Goal: Task Accomplishment & Management: Use online tool/utility

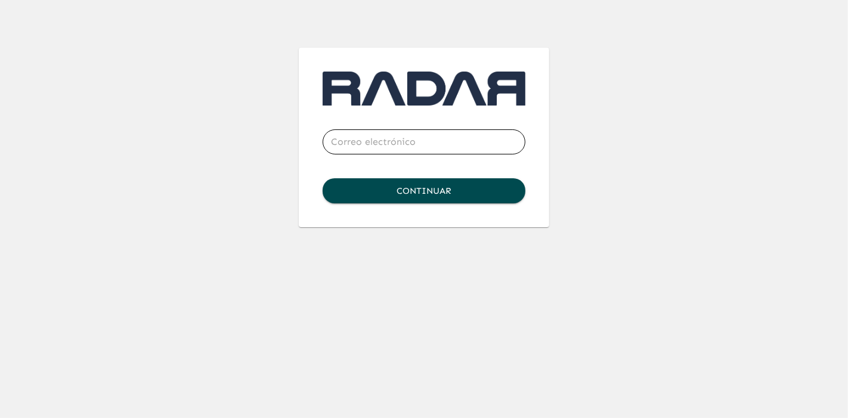
type input "abraham.villanueva@gnp.com.mx"
click at [439, 198] on button "Continuar" at bounding box center [423, 190] width 203 height 25
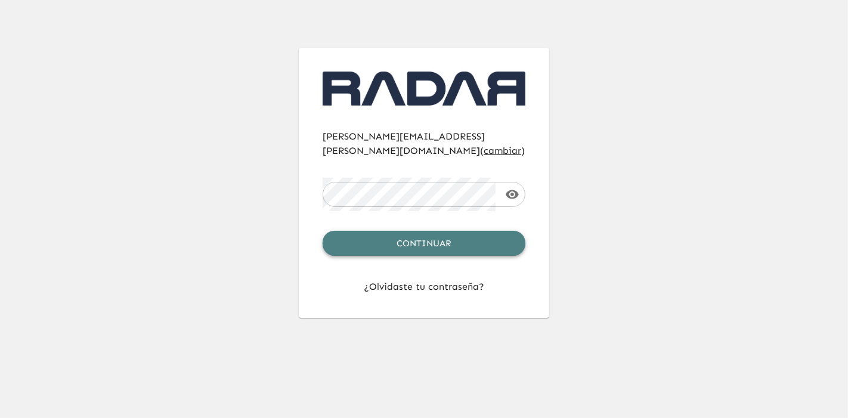
click at [423, 231] on button "Continuar" at bounding box center [423, 243] width 203 height 25
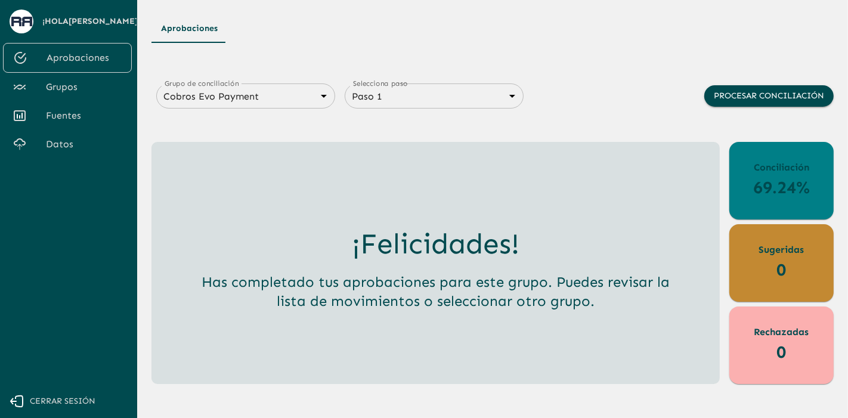
click at [78, 262] on div "¡Hola Abraham Gomez Villanueva ! Aprobaciones Grupos Fuentes Datos Cerrar sesión" at bounding box center [66, 209] width 132 height 418
click at [57, 123] on span "Fuentes" at bounding box center [84, 115] width 76 height 14
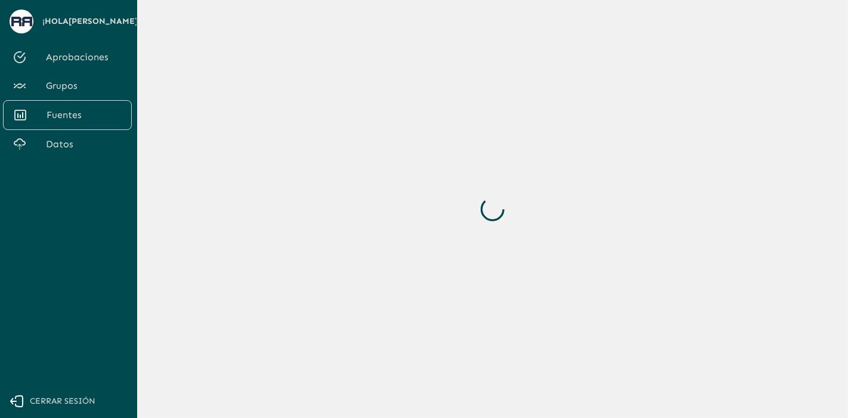
click at [60, 151] on span "Datos" at bounding box center [84, 144] width 76 height 14
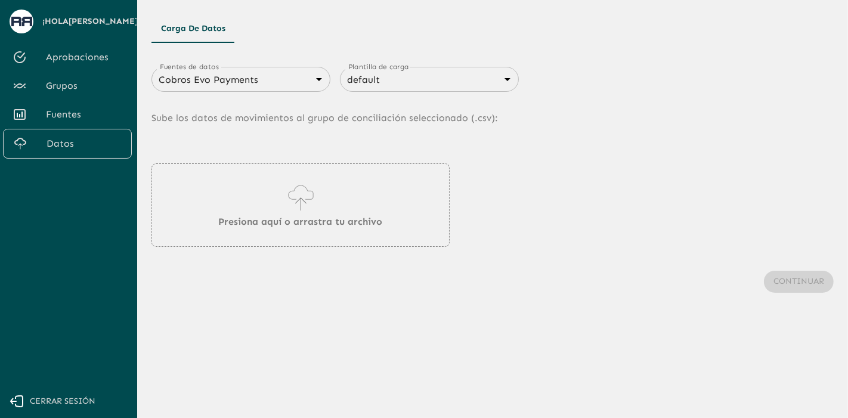
click at [221, 66] on div "Fuentes de datos Cobros Evo Payments 66a1a422e6a723c95561de60 Fuentes de datos …" at bounding box center [492, 191] width 682 height 278
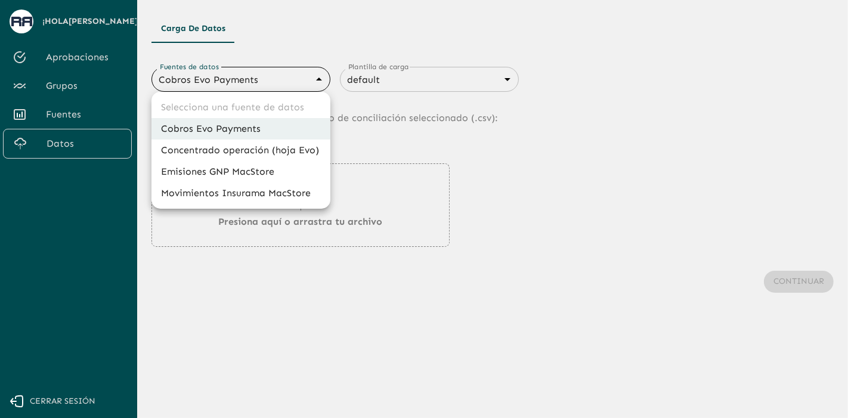
click at [221, 75] on body "Se están procesando los movimientos. Algunas acciones permanecerán deshabilitad…" at bounding box center [424, 209] width 848 height 418
click at [231, 173] on li "Emisiones GNP MacStore" at bounding box center [240, 171] width 179 height 21
type input "67993a827eb8bf13de0dfdde"
type input "6840c633076cd658d08ce816"
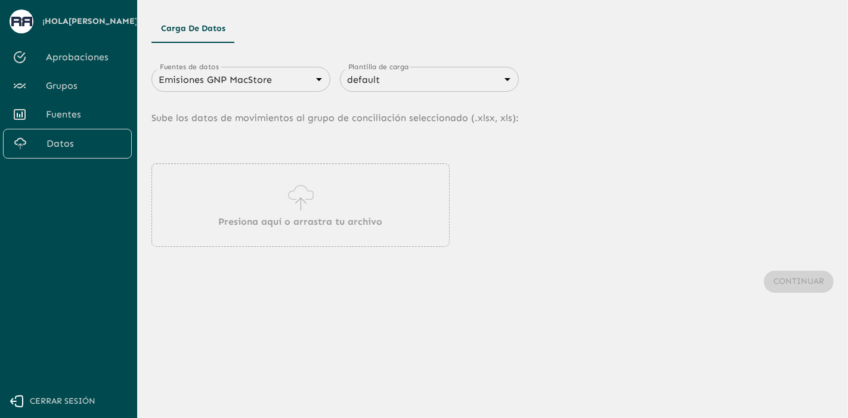
click at [309, 212] on icon at bounding box center [301, 197] width 34 height 33
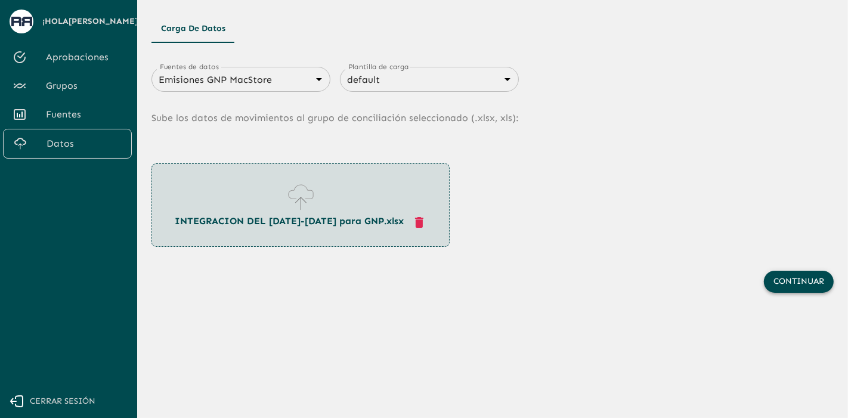
click at [784, 275] on button "Continuar" at bounding box center [799, 282] width 70 height 22
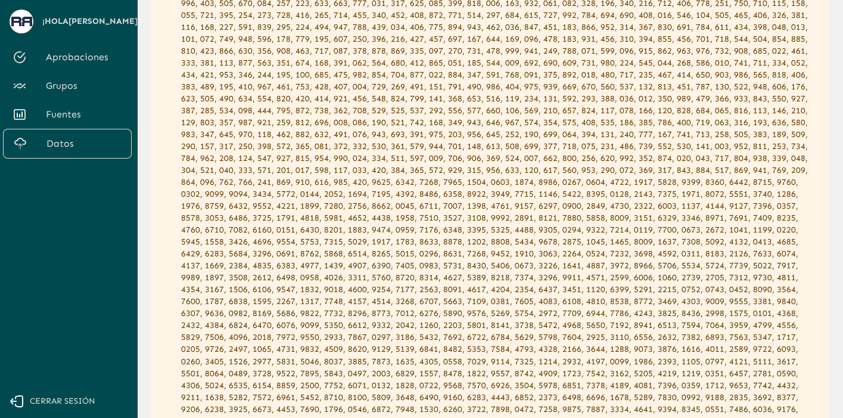
scroll to position [1167, 0]
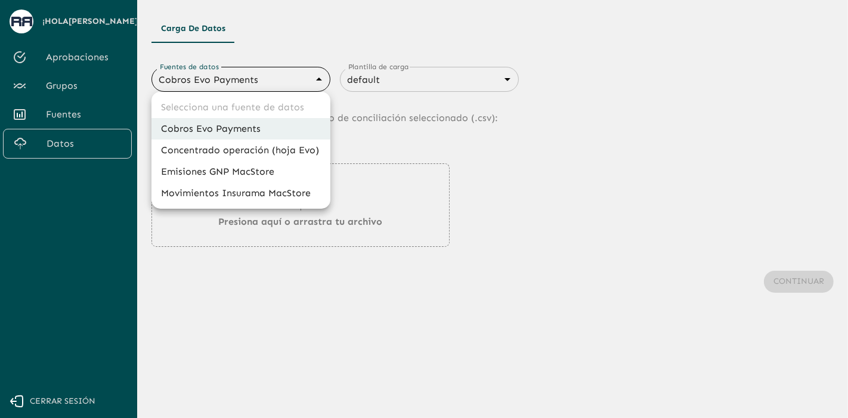
click at [305, 88] on body "Se están procesando los movimientos. Algunas acciones permanecerán deshabilitad…" at bounding box center [424, 209] width 848 height 418
click at [214, 172] on li "Emisiones GNP MacStore" at bounding box center [240, 171] width 179 height 21
type input "67993a827eb8bf13de0dfdde"
type input "6840c633076cd658d08ce816"
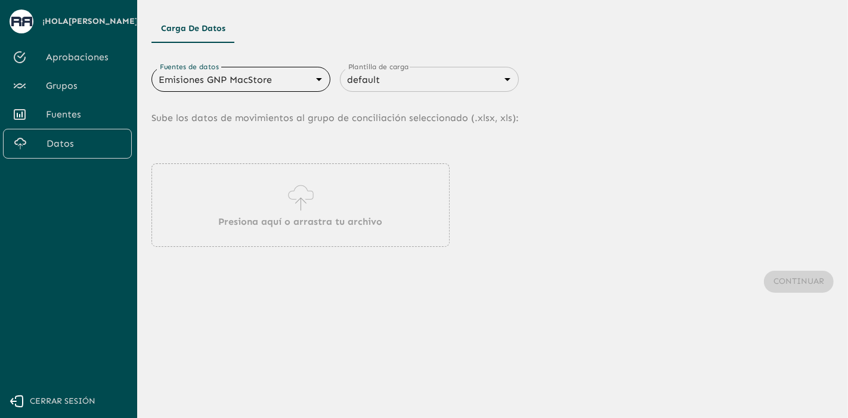
click at [250, 187] on div "Presiona aquí o arrastra tu archivo" at bounding box center [300, 204] width 298 height 83
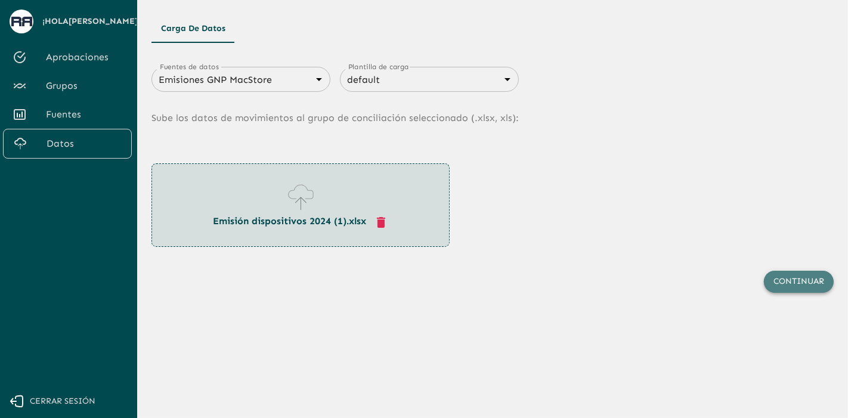
click at [804, 287] on button "Continuar" at bounding box center [799, 282] width 70 height 22
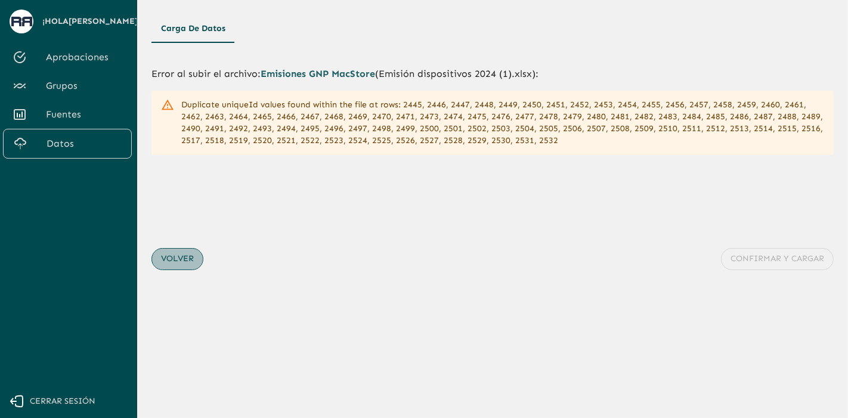
click at [163, 256] on button "Volver" at bounding box center [177, 259] width 52 height 22
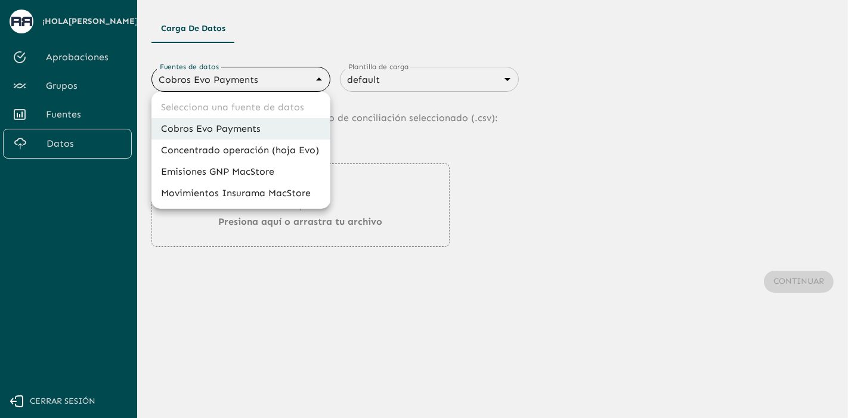
click at [272, 79] on body "Se están procesando los movimientos. Algunas acciones permanecerán deshabilitad…" at bounding box center [424, 209] width 848 height 418
click at [227, 179] on li "Emisiones GNP MacStore" at bounding box center [240, 171] width 179 height 21
type input "67993a827eb8bf13de0dfdde"
type input "6840c633076cd658d08ce816"
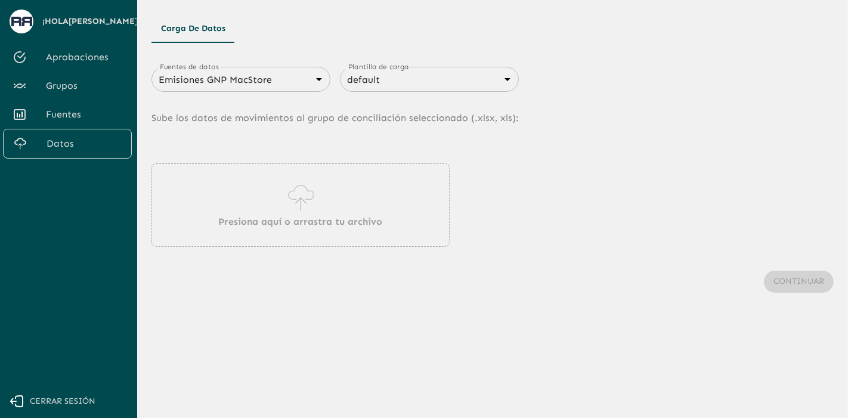
click at [303, 208] on icon at bounding box center [301, 197] width 34 height 33
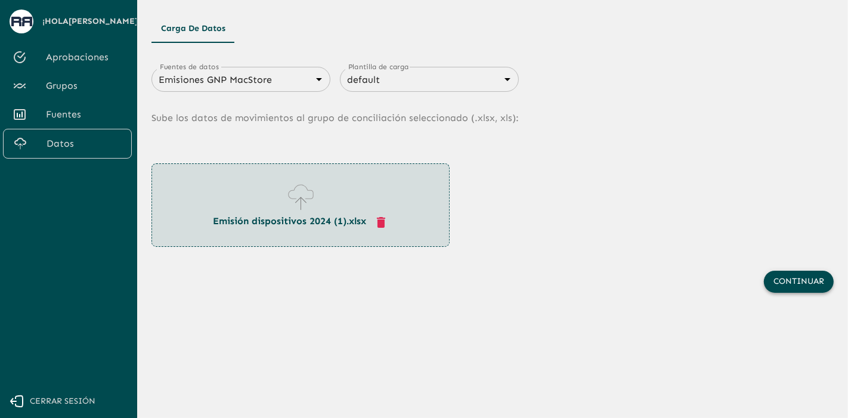
click at [787, 277] on button "Continuar" at bounding box center [799, 282] width 70 height 22
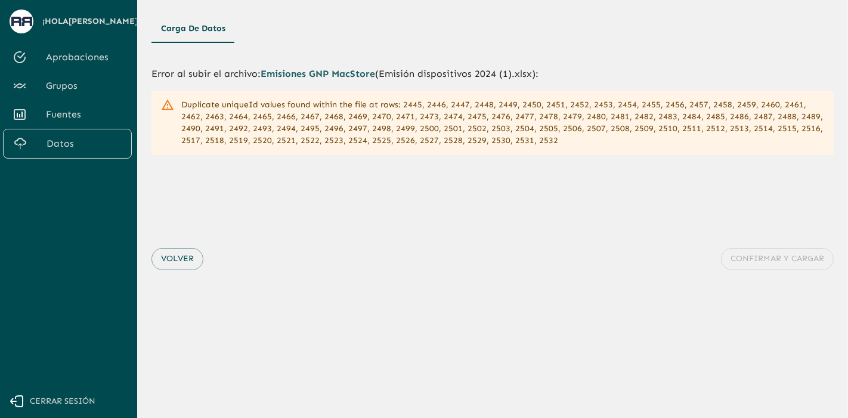
click at [787, 277] on div "Volver Confirmar y cargar" at bounding box center [492, 259] width 682 height 70
click at [169, 107] on icon at bounding box center [167, 104] width 13 height 13
drag, startPoint x: 182, startPoint y: 104, endPoint x: 398, endPoint y: 93, distance: 216.1
click at [398, 93] on div "Duplicate uniqueId values found within the file at rows: 2445, 2446, 2447, 2448…" at bounding box center [492, 123] width 682 height 64
copy div "Duplicate uniqueId values found within the file at rows:"
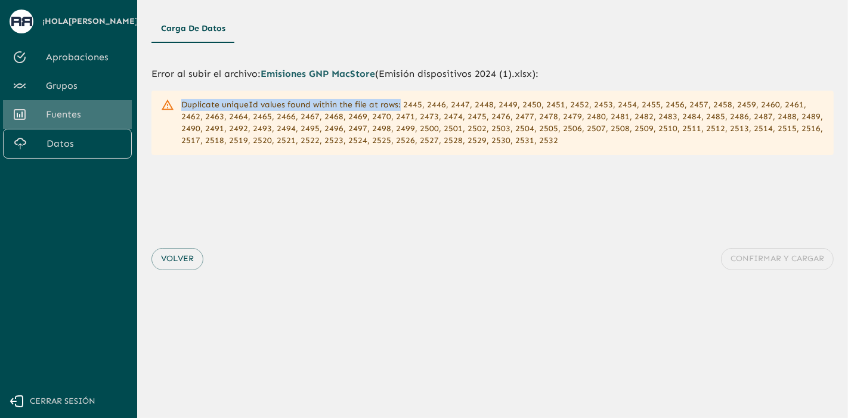
click at [60, 122] on span "Fuentes" at bounding box center [84, 114] width 76 height 14
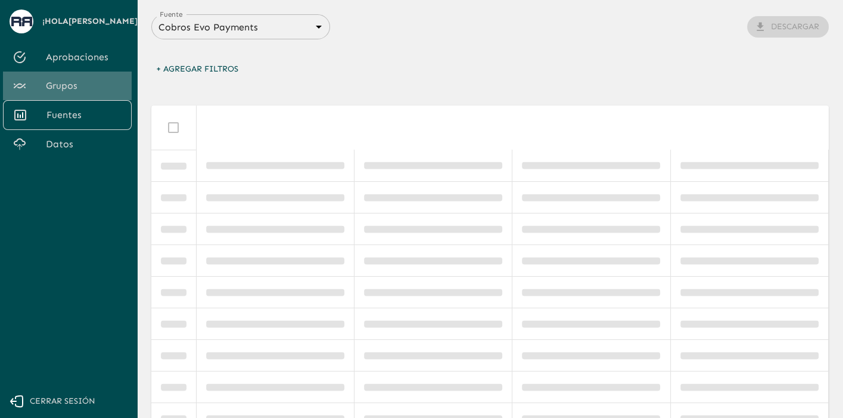
click at [54, 93] on span "Grupos" at bounding box center [84, 86] width 76 height 14
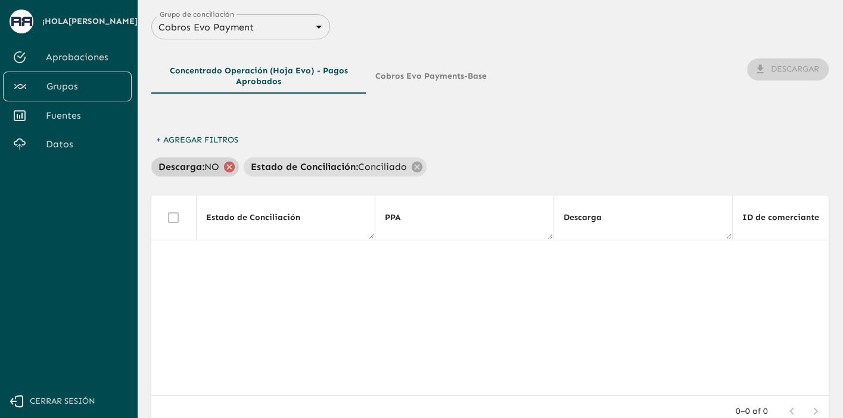
click at [224, 166] on icon at bounding box center [229, 166] width 13 height 13
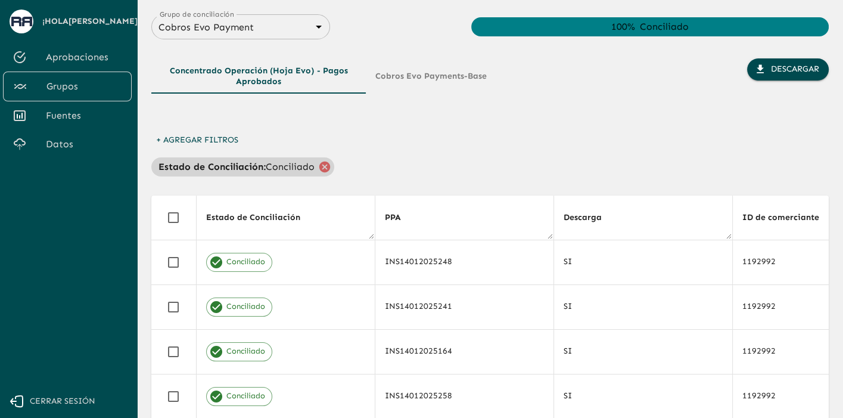
click at [323, 166] on icon at bounding box center [325, 166] width 11 height 11
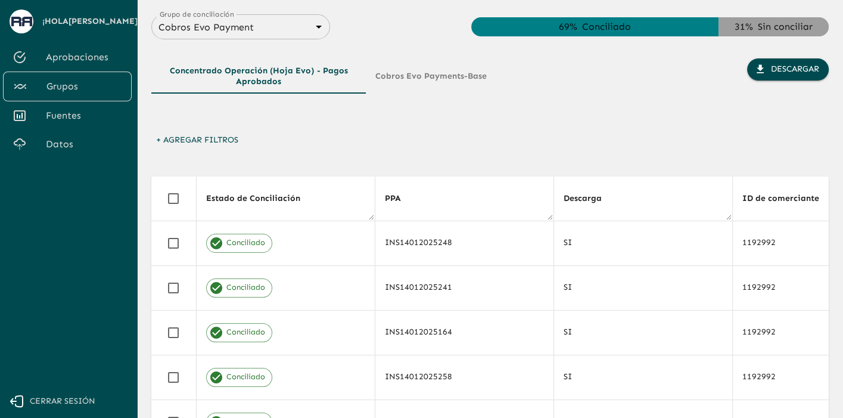
click at [405, 82] on button "Cobros Evo Payments-Base" at bounding box center [431, 75] width 131 height 35
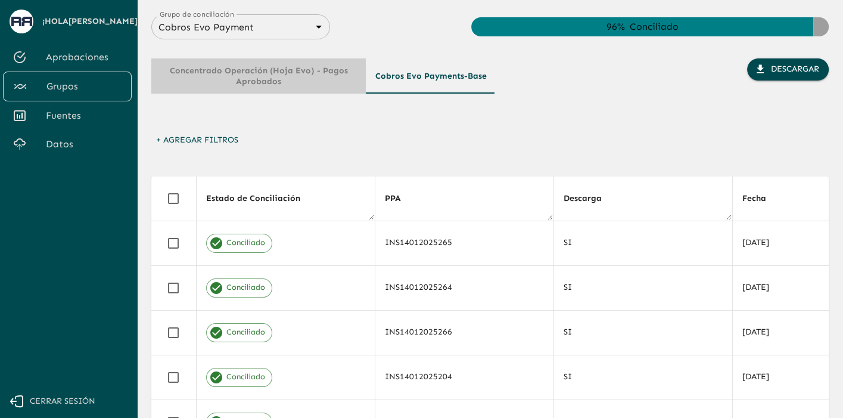
click at [291, 75] on button "Concentrado operación (hoja Evo) - Pagos Aprobados" at bounding box center [258, 75] width 215 height 35
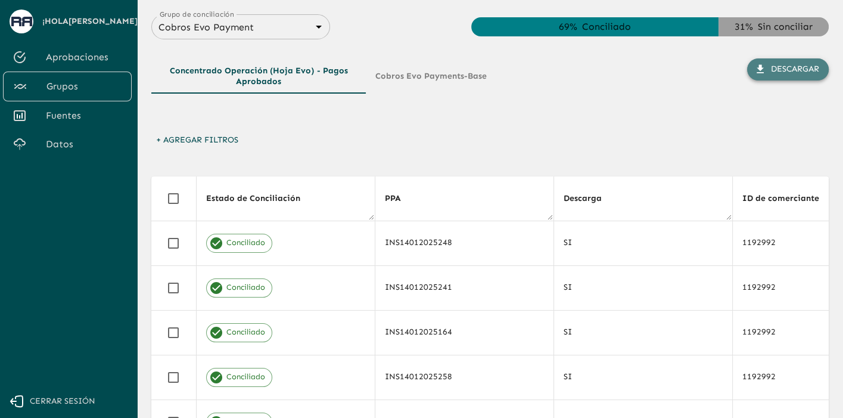
click at [779, 72] on button "Descargar" at bounding box center [789, 69] width 82 height 22
click at [230, 21] on body "Se están procesando los movimientos. Algunas acciones permanecerán deshabilitad…" at bounding box center [421, 209] width 843 height 418
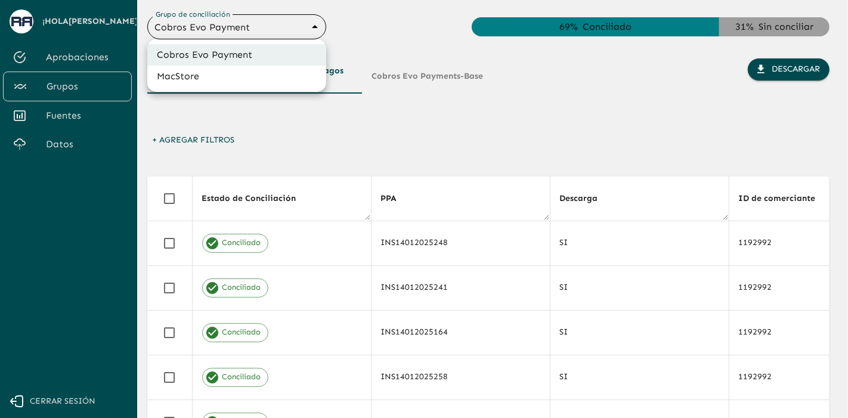
click at [184, 68] on li "MacStore" at bounding box center [236, 76] width 179 height 21
type input "67993e6b7eb8bf13de0dfde2"
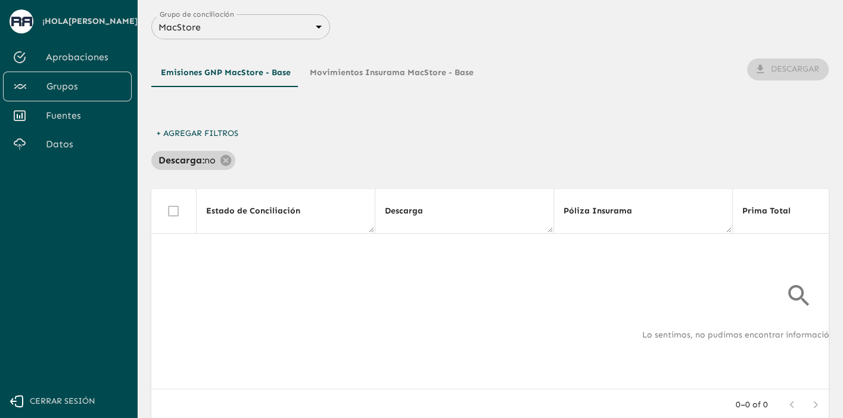
click at [218, 167] on div "Descarga : no" at bounding box center [193, 160] width 84 height 19
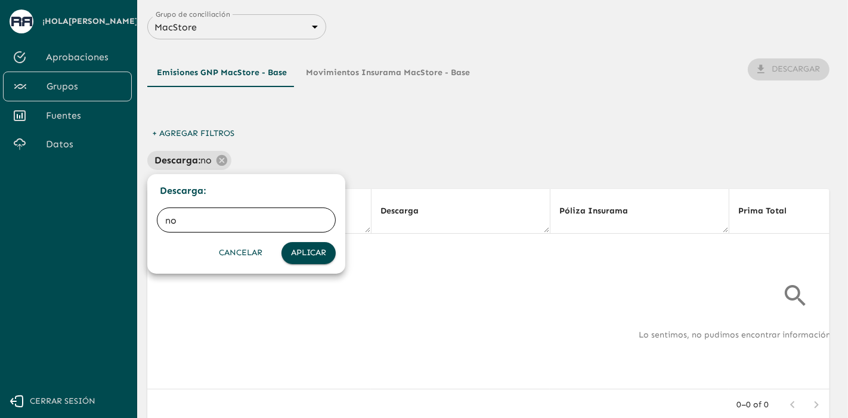
click at [219, 162] on div at bounding box center [424, 209] width 848 height 418
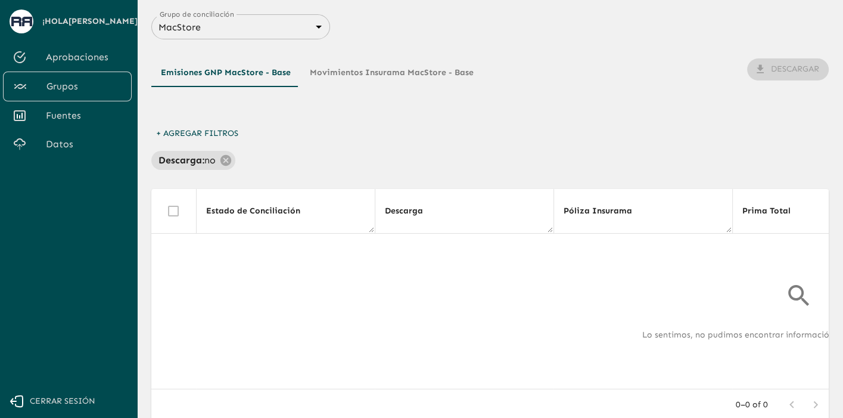
click at [219, 161] on icon at bounding box center [225, 160] width 13 height 13
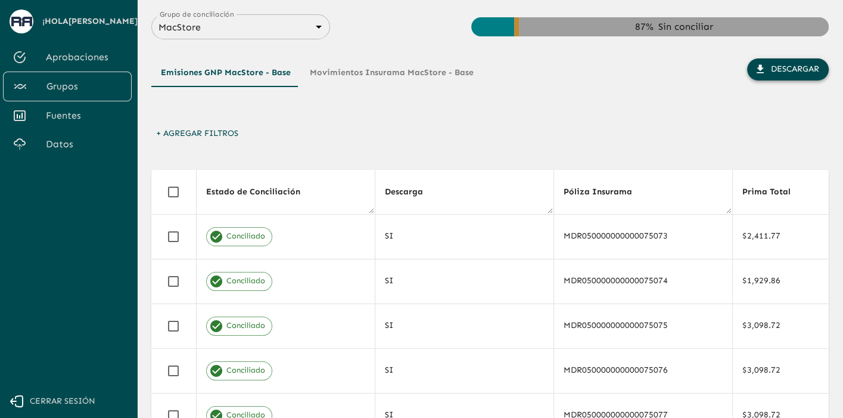
click at [792, 71] on button "Descargar" at bounding box center [789, 69] width 82 height 22
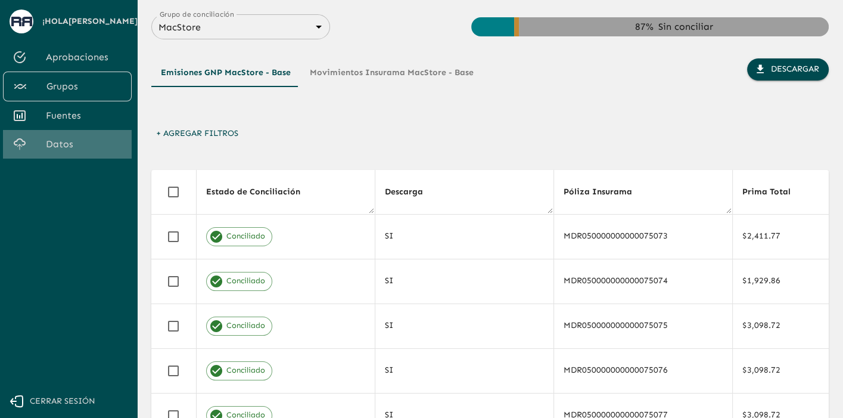
click at [60, 159] on link "Datos" at bounding box center [67, 144] width 129 height 29
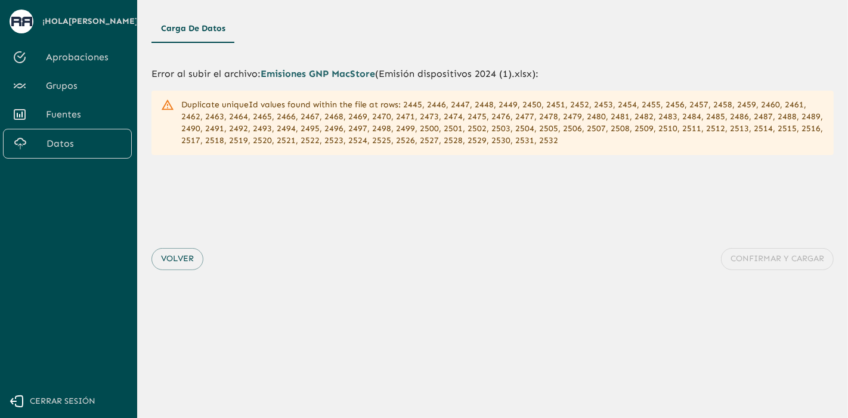
click at [55, 151] on span "Datos" at bounding box center [83, 144] width 75 height 14
click at [73, 100] on link "Grupos" at bounding box center [67, 86] width 129 height 29
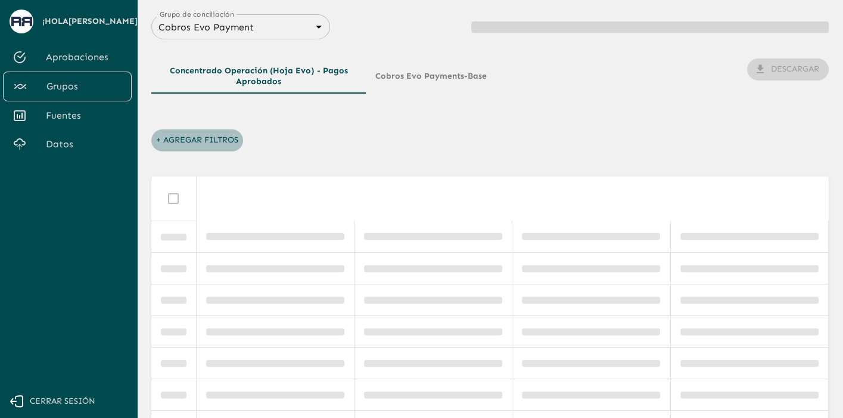
click at [206, 141] on button "+ Agregar Filtros" at bounding box center [197, 140] width 92 height 22
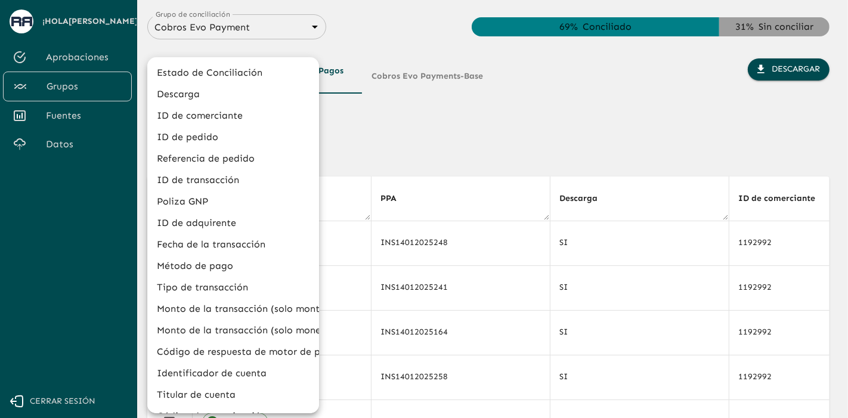
click at [739, 114] on div at bounding box center [424, 209] width 848 height 418
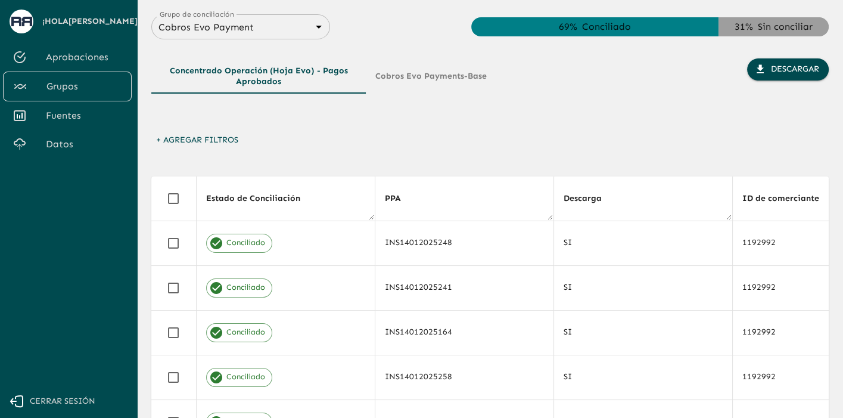
click at [68, 151] on span "Datos" at bounding box center [84, 144] width 76 height 14
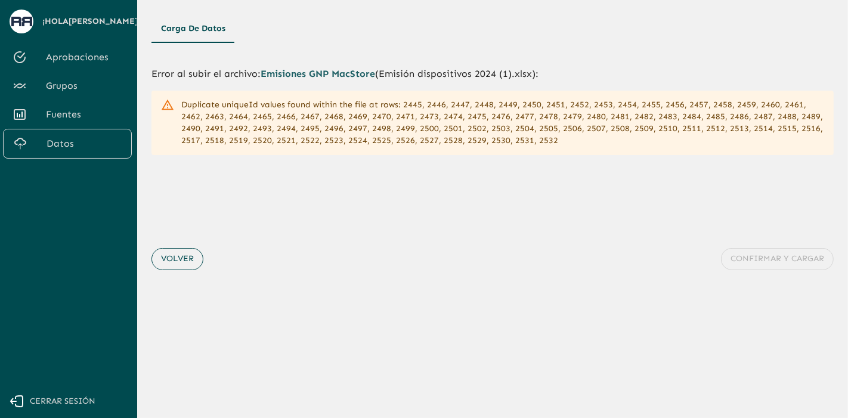
click at [180, 259] on button "Volver" at bounding box center [177, 259] width 52 height 22
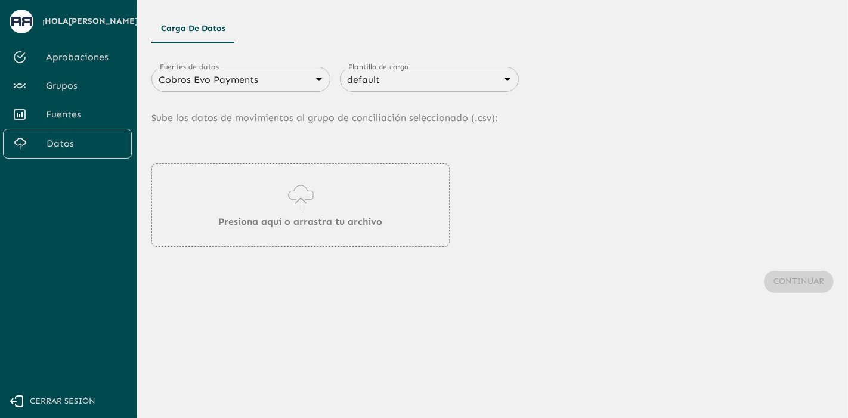
click at [266, 89] on div "Cobros Evo Payments 66a1a422e6a723c95561de60 Fuentes de datos" at bounding box center [240, 79] width 179 height 25
click at [266, 84] on body "Se están procesando los movimientos. Algunas acciones permanecerán deshabilitad…" at bounding box center [424, 209] width 848 height 418
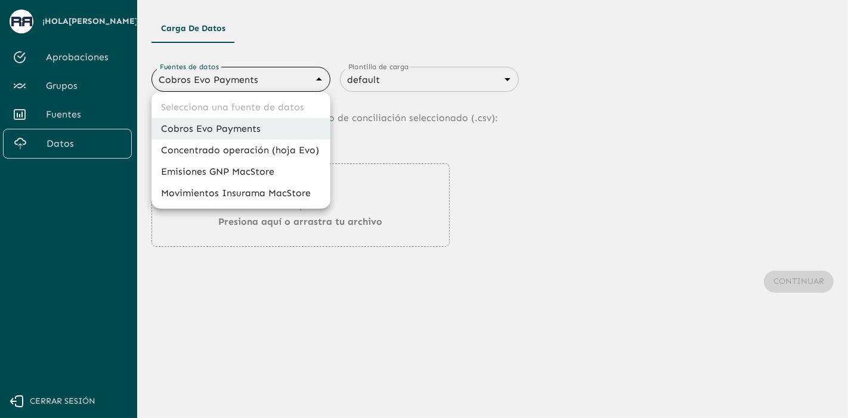
click at [237, 193] on li "Movimientos Insurama MacStore" at bounding box center [240, 192] width 179 height 21
type input "6799378f7eb8bf13de0dfddd"
type input "6840c633076cd658d08ce815"
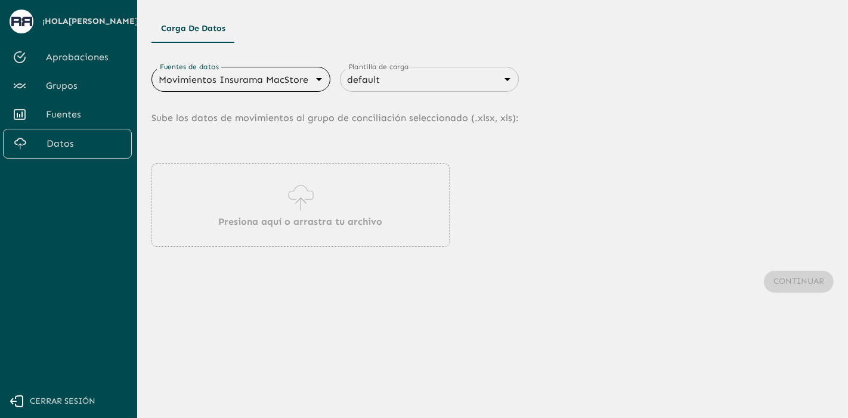
click at [300, 215] on p "Presiona aquí o arrastra tu archivo" at bounding box center [301, 222] width 164 height 14
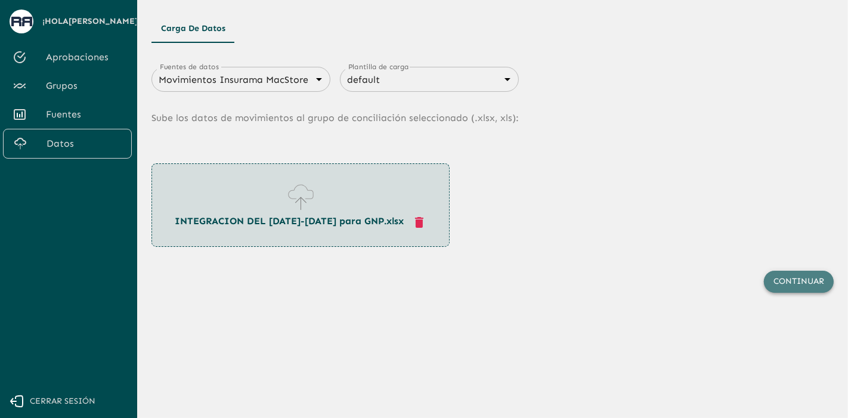
click at [789, 278] on button "Continuar" at bounding box center [799, 282] width 70 height 22
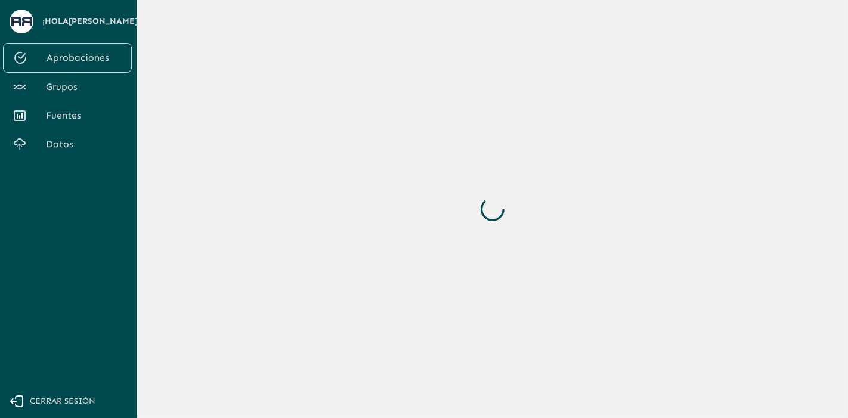
click at [52, 151] on span "Datos" at bounding box center [84, 144] width 76 height 14
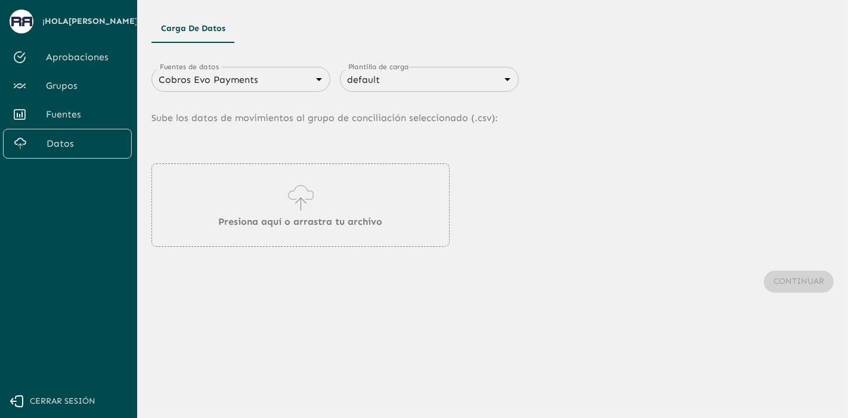
click at [216, 89] on div "Cobros Evo Payments 66a1a422e6a723c95561de60 Fuentes de datos" at bounding box center [240, 79] width 179 height 25
click at [232, 80] on body "Se están procesando los movimientos. Algunas acciones permanecerán deshabilitad…" at bounding box center [424, 209] width 848 height 418
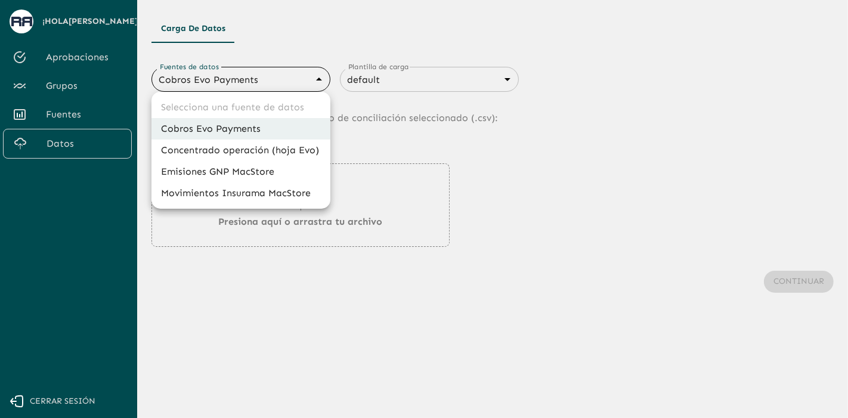
click at [211, 190] on li "Movimientos Insurama MacStore" at bounding box center [240, 192] width 179 height 21
type input "6799378f7eb8bf13de0dfddd"
type input "6840c633076cd658d08ce815"
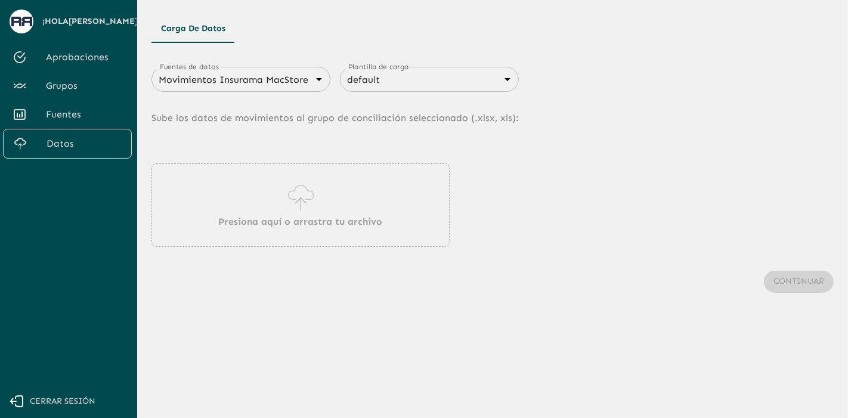
click at [277, 206] on div "Presiona aquí o arrastra tu archivo" at bounding box center [300, 204] width 298 height 83
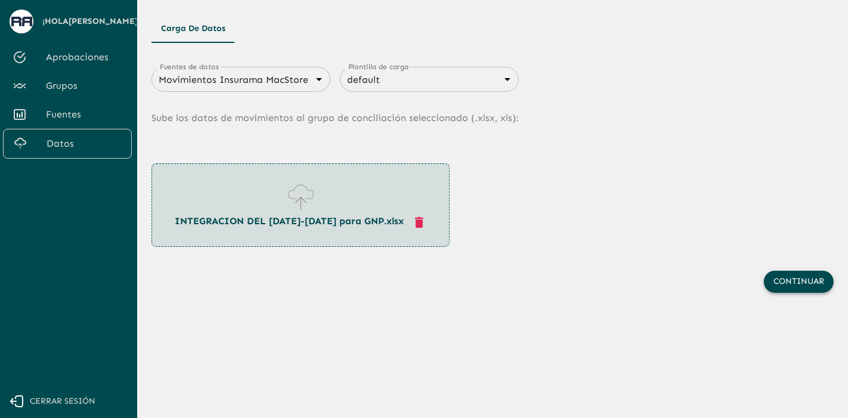
click at [800, 283] on button "Continuar" at bounding box center [799, 282] width 70 height 22
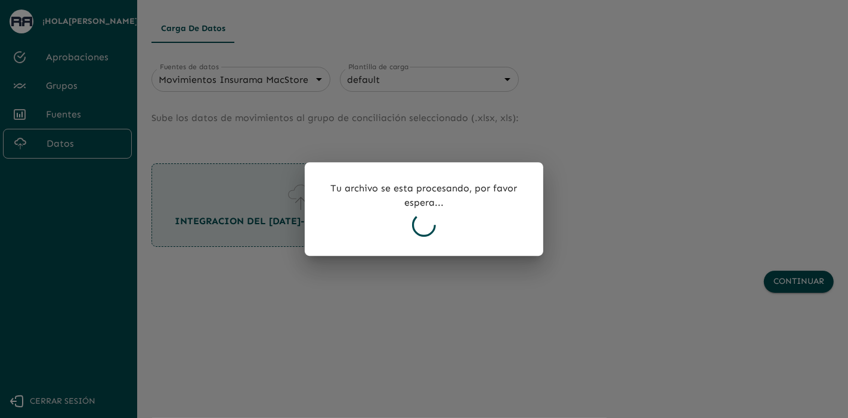
click at [470, 220] on div "Tu archivo se esta procesando, por favor espera..." at bounding box center [424, 209] width 238 height 94
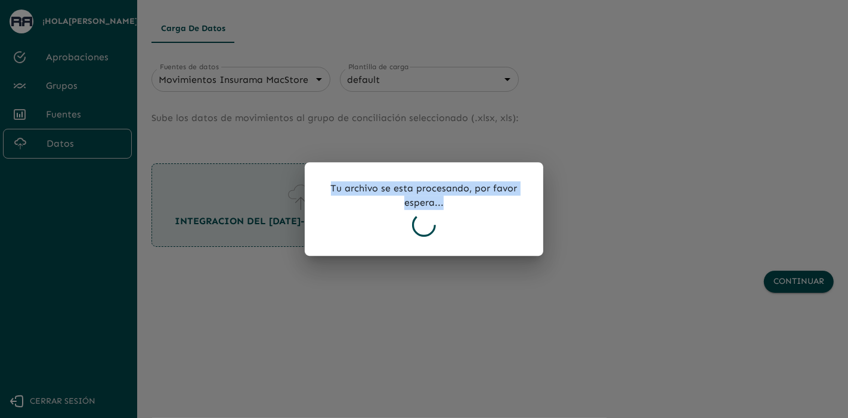
click at [470, 220] on div "Tu archivo se esta procesando, por favor espera..." at bounding box center [424, 209] width 238 height 94
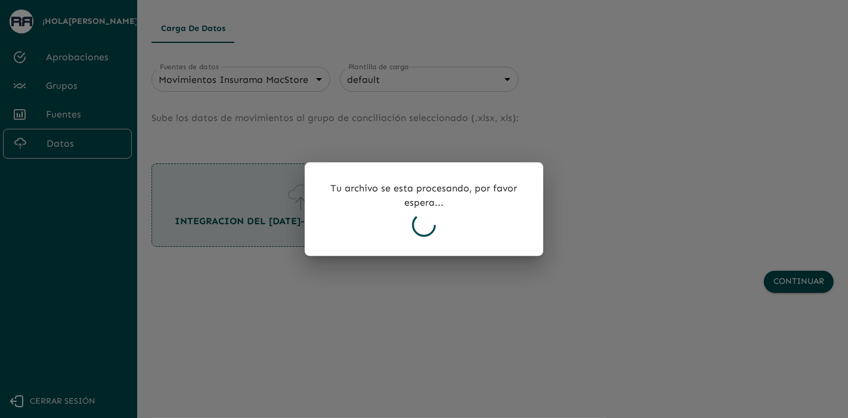
click at [401, 161] on div at bounding box center [424, 209] width 848 height 418
click at [289, 66] on div at bounding box center [424, 209] width 848 height 418
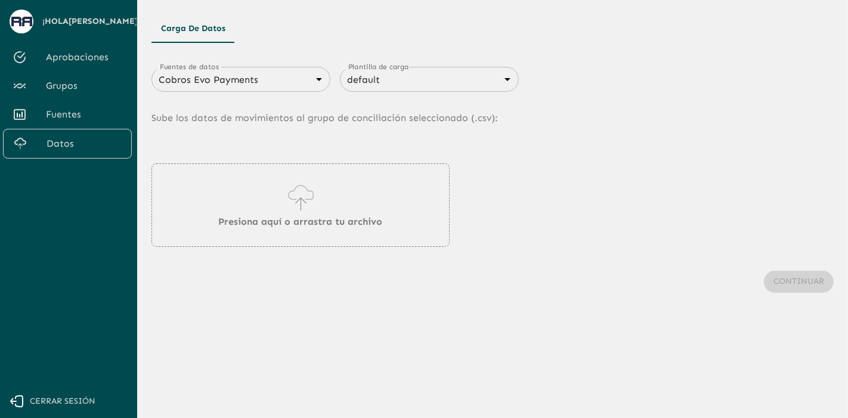
click at [271, 92] on p "Sube los datos de movimientos al grupo de conciliación seleccionado (. csv ):" at bounding box center [492, 118] width 682 height 52
click at [277, 83] on body "Se están procesando los movimientos. Algunas acciones permanecerán deshabilitad…" at bounding box center [424, 209] width 848 height 418
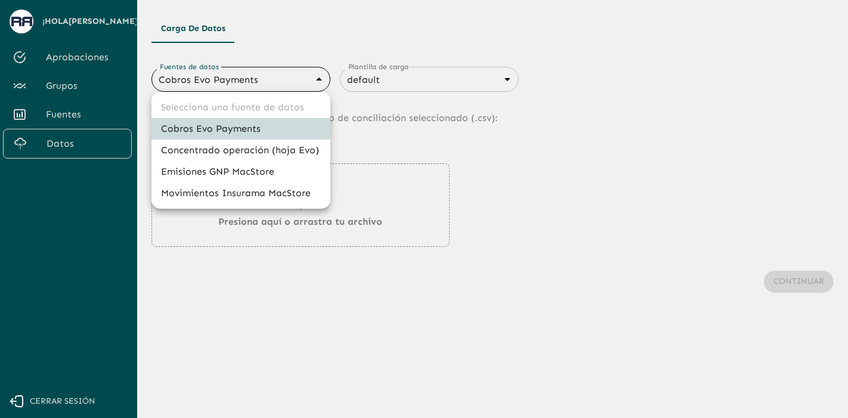
click at [252, 188] on li "Movimientos Insurama MacStore" at bounding box center [240, 192] width 179 height 21
type input "6799378f7eb8bf13de0dfddd"
type input "6840c633076cd658d08ce815"
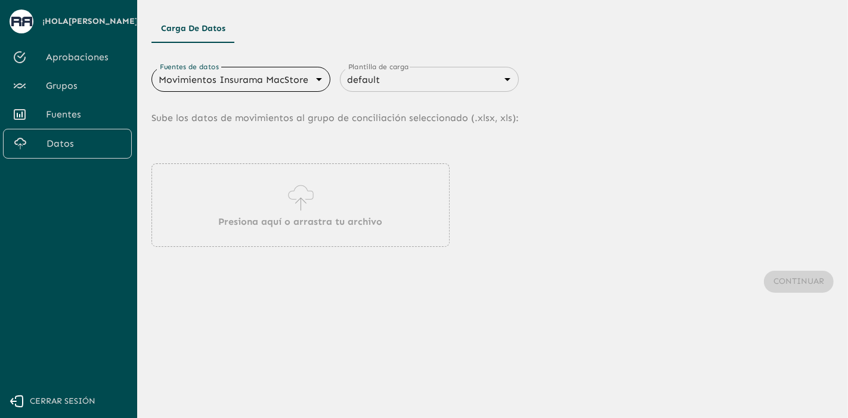
click at [284, 207] on icon at bounding box center [301, 197] width 34 height 33
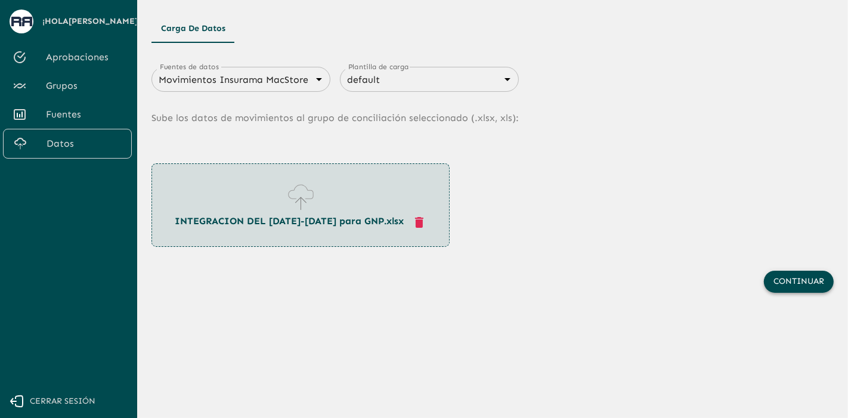
click at [812, 277] on button "Continuar" at bounding box center [799, 282] width 70 height 22
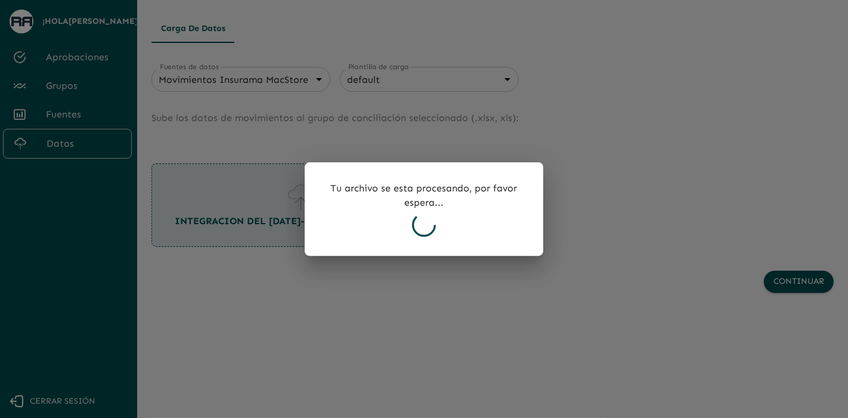
click at [444, 171] on div "Tu archivo se esta procesando, por favor espera..." at bounding box center [424, 209] width 238 height 94
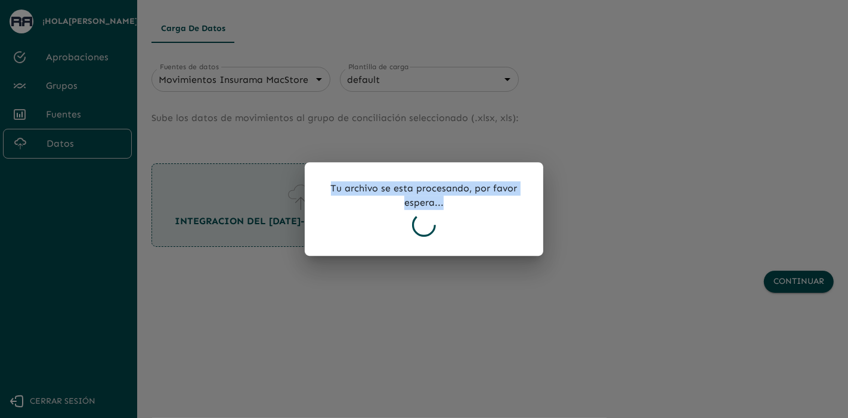
click at [444, 171] on div "Tu archivo se esta procesando, por favor espera..." at bounding box center [424, 209] width 238 height 94
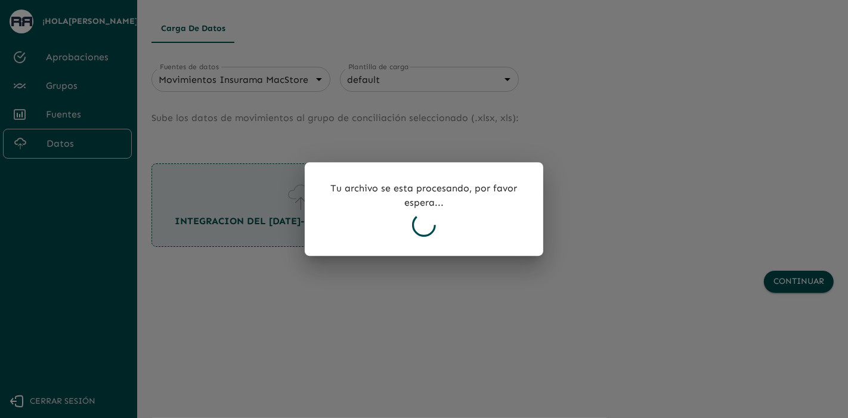
click at [451, 229] on div "Tu archivo se esta procesando, por favor espera..." at bounding box center [424, 209] width 238 height 94
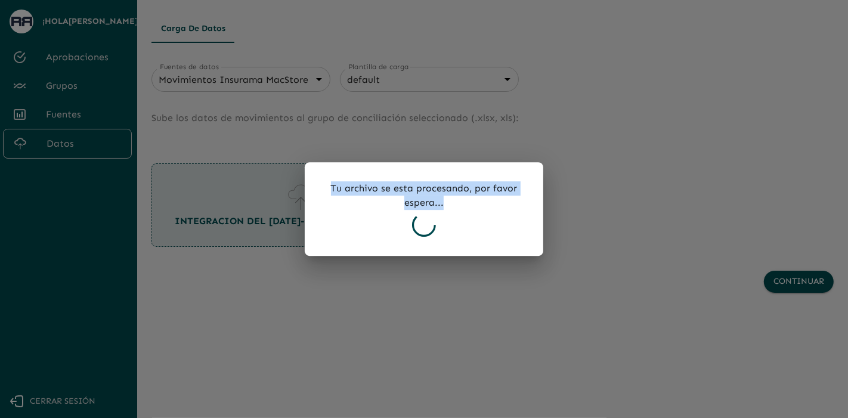
click at [451, 229] on div "Tu archivo se esta procesando, por favor espera..." at bounding box center [424, 209] width 238 height 94
click at [376, 227] on div "Tu archivo se esta procesando, por favor espera..." at bounding box center [424, 209] width 238 height 94
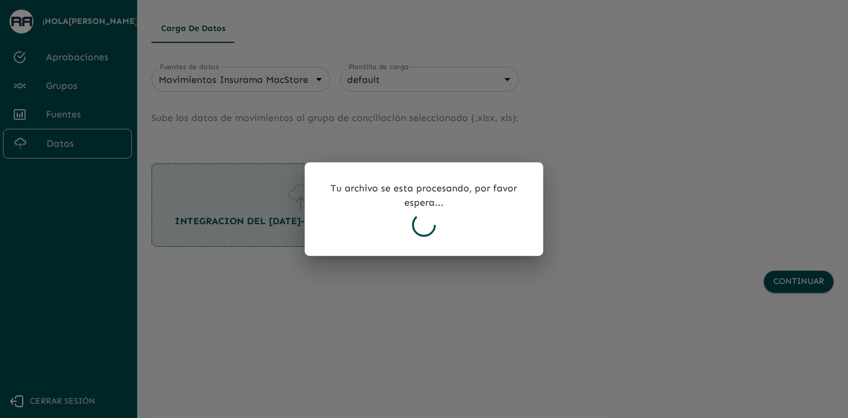
click at [380, 225] on div "Tu archivo se esta procesando, por favor espera..." at bounding box center [424, 209] width 238 height 94
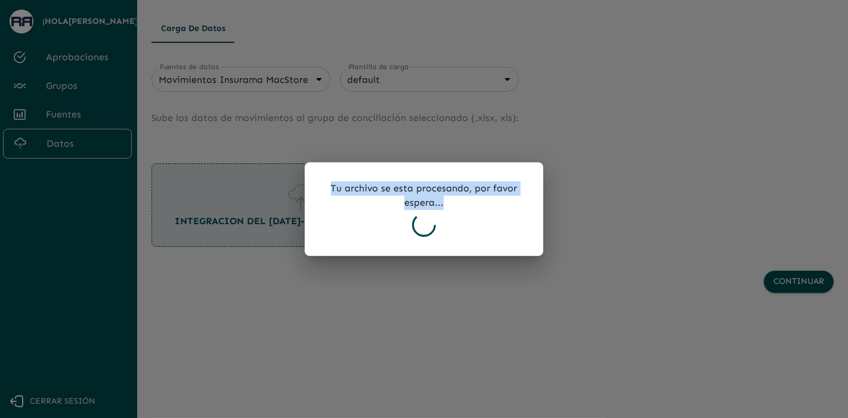
click at [380, 225] on div "Tu archivo se esta procesando, por favor espera..." at bounding box center [424, 209] width 238 height 94
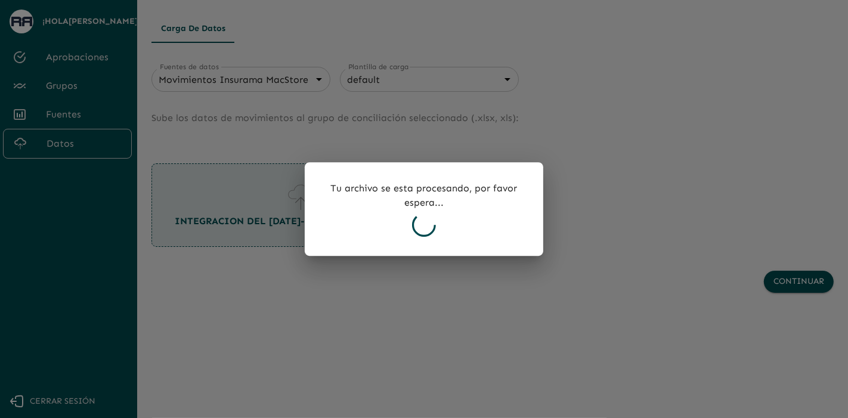
click at [421, 220] on icon at bounding box center [424, 225] width 24 height 24
click at [421, 219] on icon at bounding box center [424, 225] width 24 height 24
click at [421, 219] on icon at bounding box center [424, 225] width 26 height 26
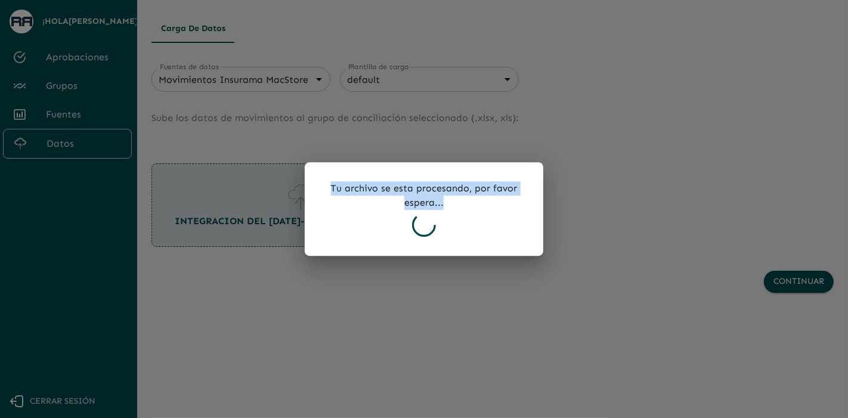
click at [401, 209] on div "Tu archivo se esta procesando, por favor espera..." at bounding box center [424, 209] width 238 height 94
click at [433, 207] on p "Tu archivo se esta procesando, por favor espera..." at bounding box center [424, 195] width 200 height 29
drag, startPoint x: 443, startPoint y: 204, endPoint x: 324, endPoint y: 185, distance: 120.8
click at [324, 185] on p "Tu archivo se esta procesando, por favor espera..." at bounding box center [424, 195] width 200 height 29
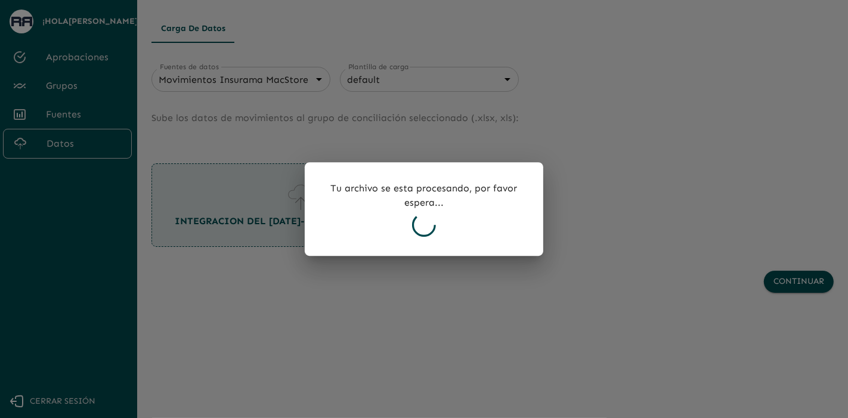
click at [422, 221] on icon at bounding box center [424, 225] width 24 height 24
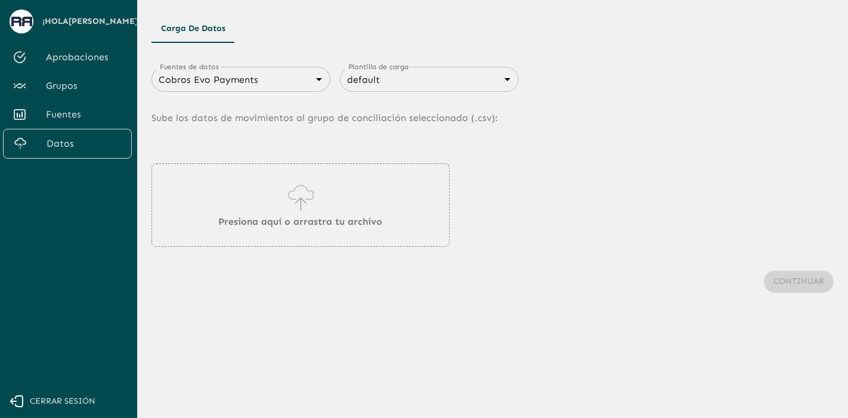
click at [306, 92] on p "Sube los datos de movimientos al grupo de conciliación seleccionado (. csv ):" at bounding box center [492, 118] width 682 height 52
click at [309, 88] on body "Se están procesando los movimientos. Algunas acciones permanecerán deshabilitad…" at bounding box center [424, 209] width 848 height 418
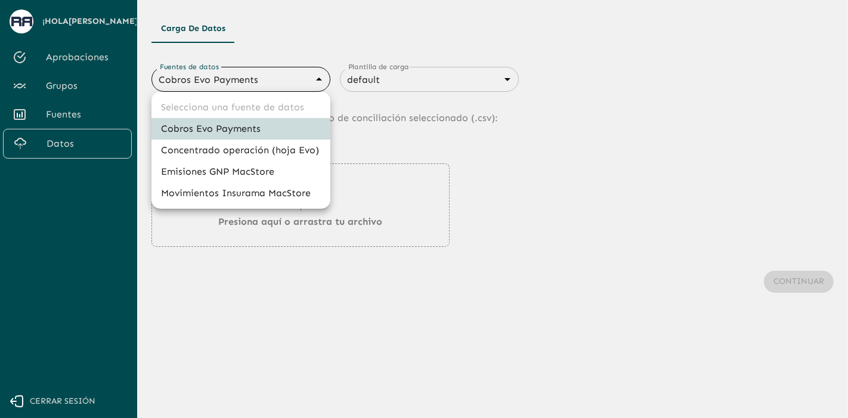
click at [278, 193] on li "Movimientos Insurama MacStore" at bounding box center [240, 192] width 179 height 21
type input "6799378f7eb8bf13de0dfddd"
type input "6840c633076cd658d08ce815"
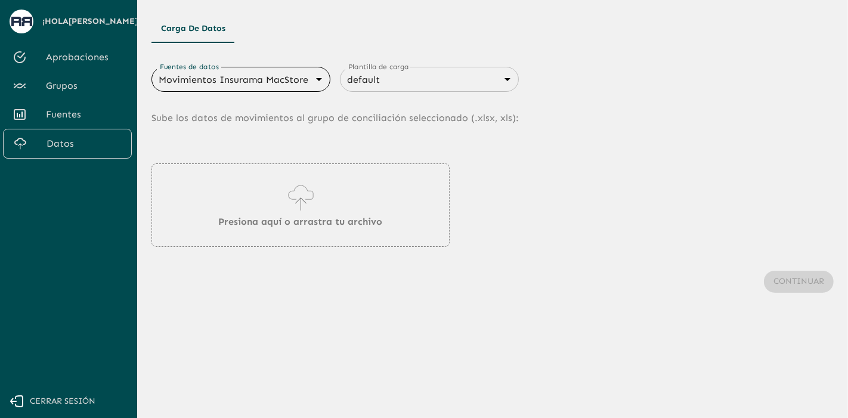
click at [283, 76] on body "Se están procesando los movimientos. Algunas acciones permanecerán deshabilitad…" at bounding box center [424, 209] width 848 height 418
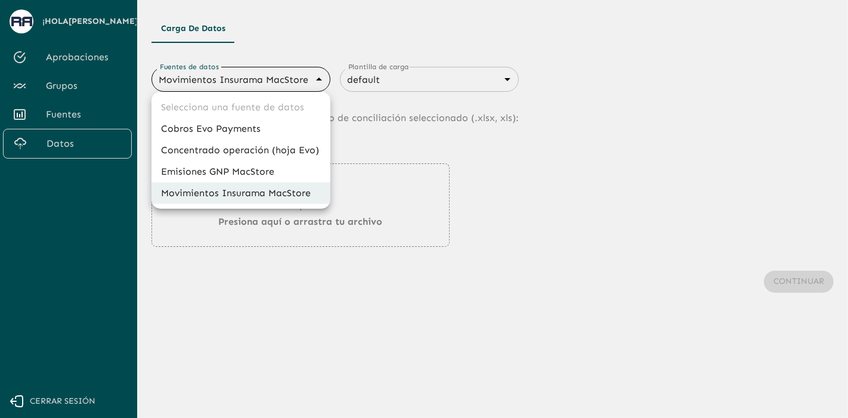
click at [229, 171] on li "Emisiones GNP MacStore" at bounding box center [240, 171] width 179 height 21
type input "67993a827eb8bf13de0dfdde"
type input "6840c633076cd658d08ce816"
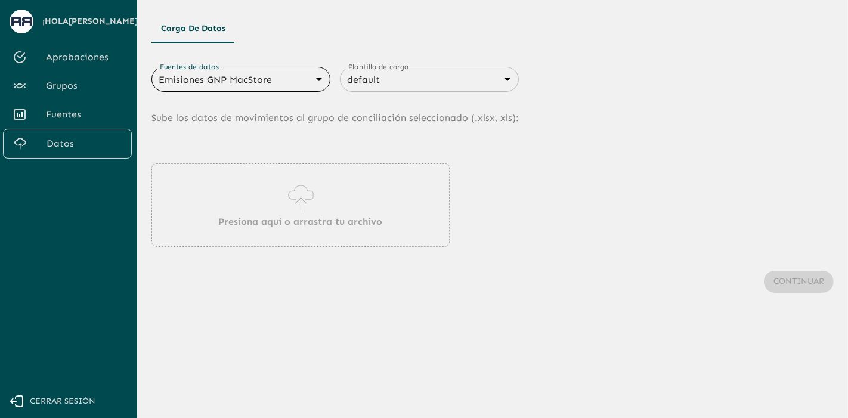
click at [340, 203] on div "Presiona aquí o arrastra tu archivo" at bounding box center [300, 204] width 298 height 83
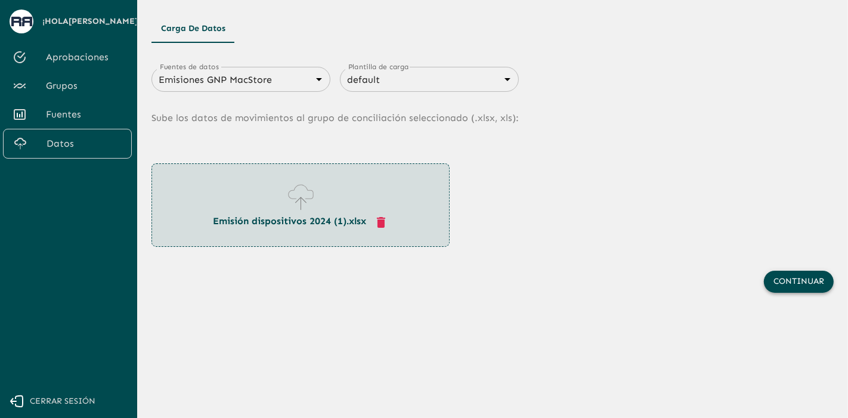
click at [773, 281] on button "Continuar" at bounding box center [799, 282] width 70 height 22
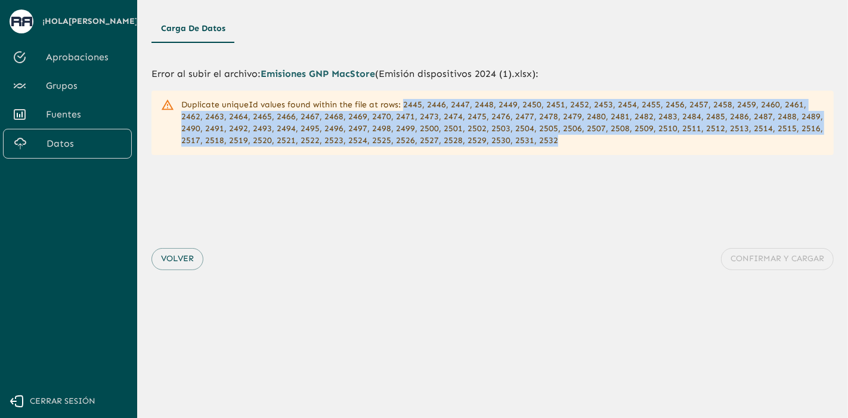
drag, startPoint x: 402, startPoint y: 104, endPoint x: 646, endPoint y: 148, distance: 248.4
click at [646, 148] on div "Duplicate uniqueId values found within the file at rows: 2445, 2446, 2447, 2448…" at bounding box center [502, 122] width 643 height 57
click at [173, 253] on button "Volver" at bounding box center [177, 259] width 52 height 22
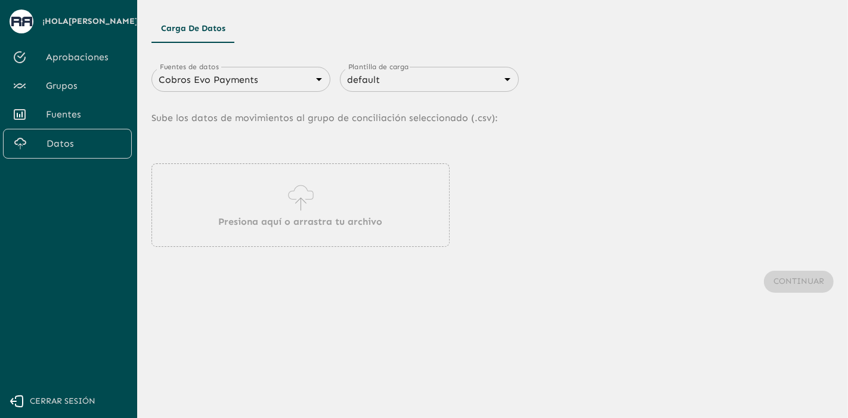
click at [233, 223] on p "Presiona aquí o arrastra tu archivo" at bounding box center [301, 222] width 164 height 14
click at [306, 71] on body "Se están procesando los movimientos. Algunas acciones permanecerán deshabilitad…" at bounding box center [424, 209] width 848 height 418
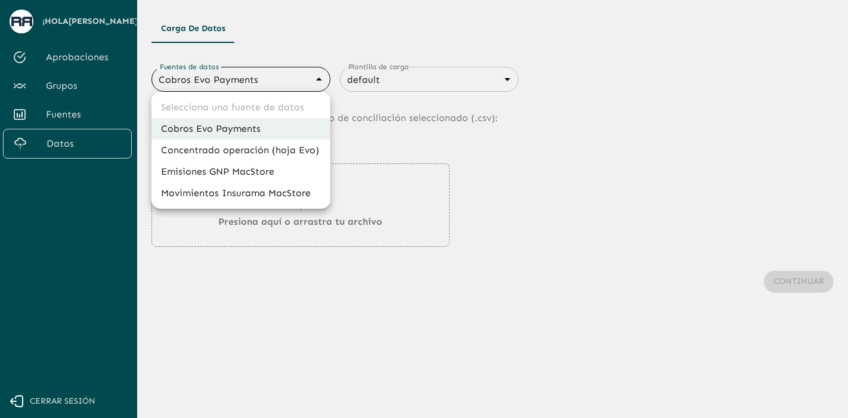
click at [227, 176] on li "Emisiones GNP MacStore" at bounding box center [240, 171] width 179 height 21
type input "67993a827eb8bf13de0dfdde"
type input "6840c633076cd658d08ce816"
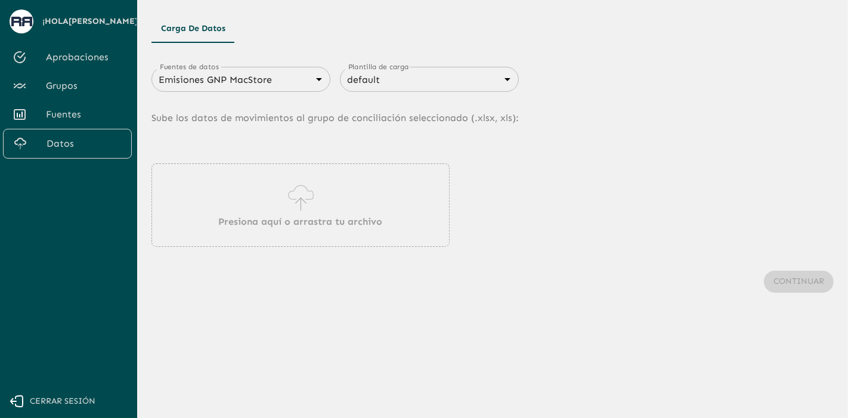
click at [286, 198] on icon at bounding box center [301, 197] width 34 height 33
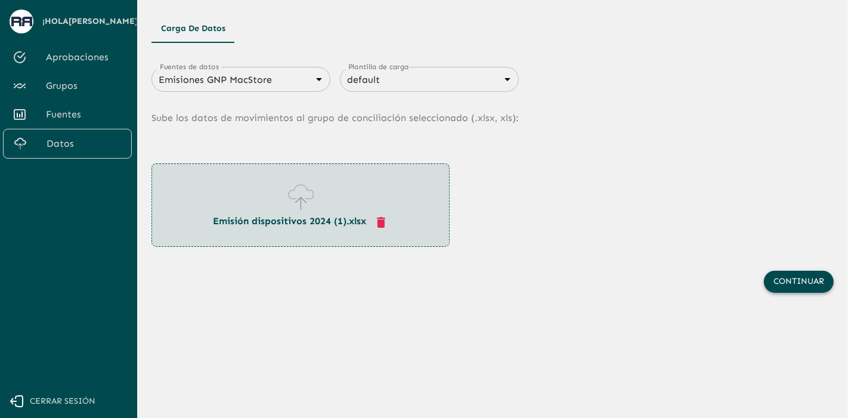
click at [786, 281] on button "Continuar" at bounding box center [799, 282] width 70 height 22
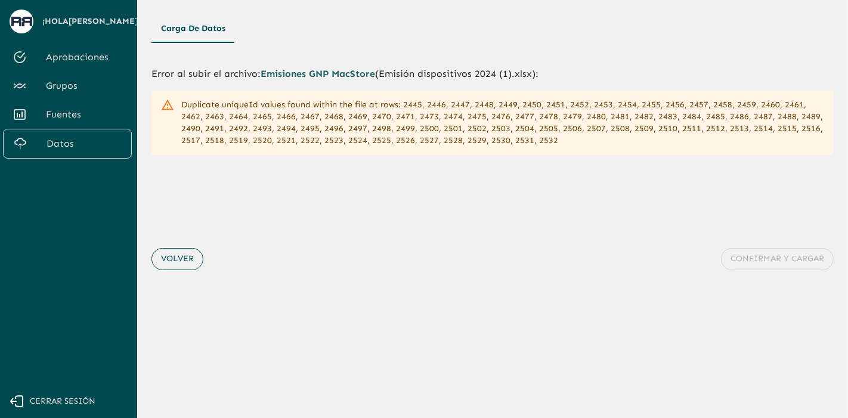
click at [169, 254] on button "Volver" at bounding box center [177, 259] width 52 height 22
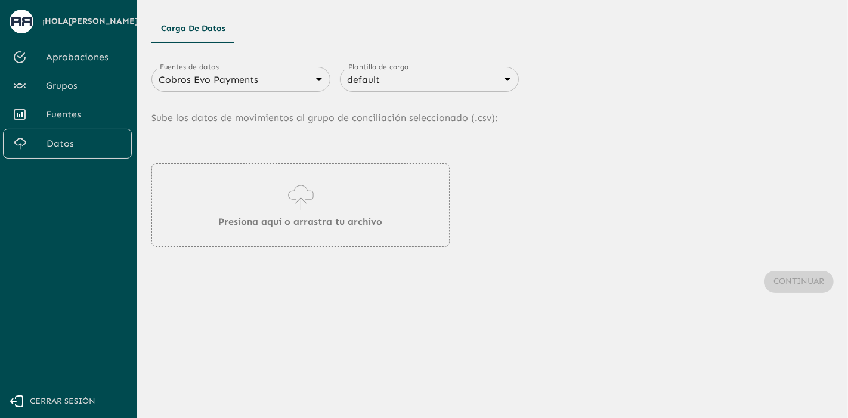
click at [322, 83] on body "Se están procesando los movimientos. Algunas acciones permanecerán deshabilitad…" at bounding box center [424, 209] width 848 height 418
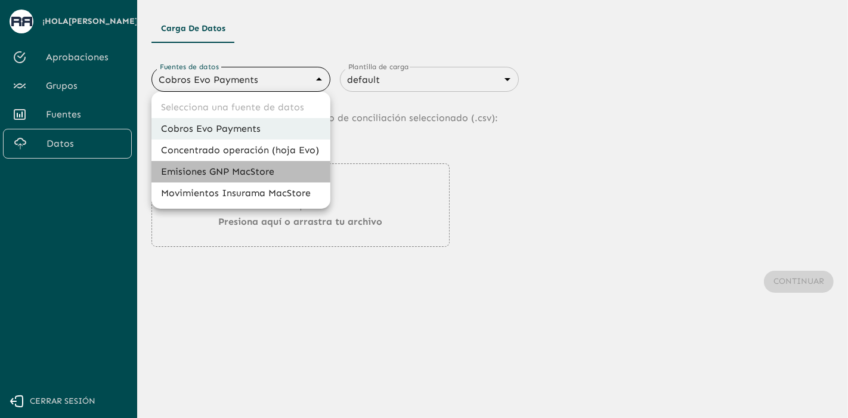
click at [238, 174] on li "Emisiones GNP MacStore" at bounding box center [240, 171] width 179 height 21
type input "67993a827eb8bf13de0dfdde"
type input "6840c633076cd658d08ce816"
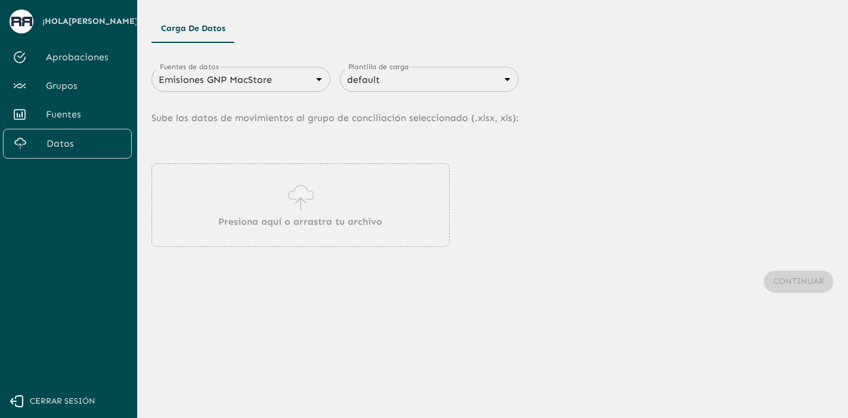
click at [298, 212] on icon at bounding box center [301, 197] width 34 height 33
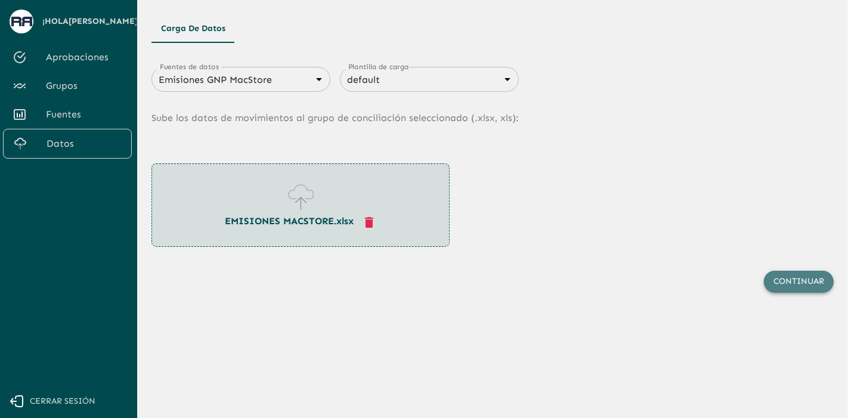
click at [781, 287] on button "Continuar" at bounding box center [799, 282] width 70 height 22
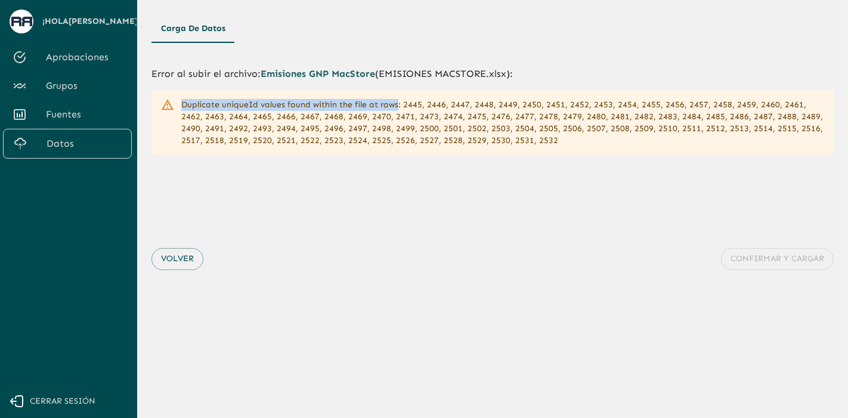
drag, startPoint x: 184, startPoint y: 103, endPoint x: 398, endPoint y: 103, distance: 214.0
click at [398, 103] on div "Duplicate uniqueId values found within the file at rows: 2445, 2446, 2447, 2448…" at bounding box center [502, 122] width 643 height 57
copy div "Duplicate uniqueId values found within the file at rows"
click at [183, 265] on button "Volver" at bounding box center [177, 259] width 52 height 22
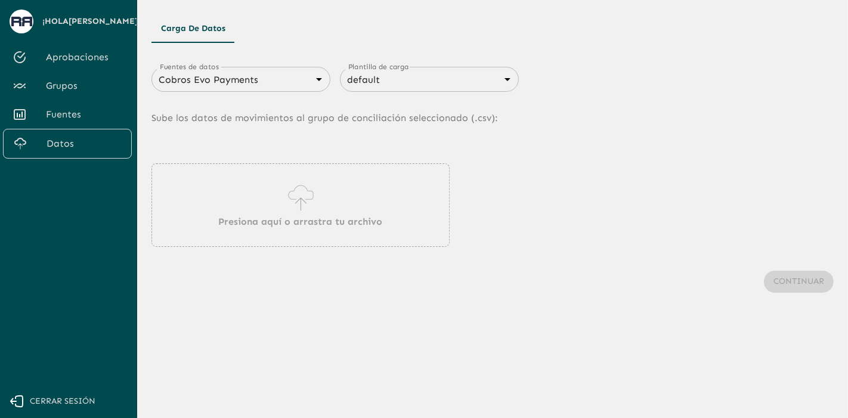
click at [255, 194] on div "Presiona aquí o arrastra tu archivo" at bounding box center [300, 204] width 298 height 83
click at [280, 84] on body "Se están procesando los movimientos. Algunas acciones permanecerán deshabilitad…" at bounding box center [424, 209] width 848 height 418
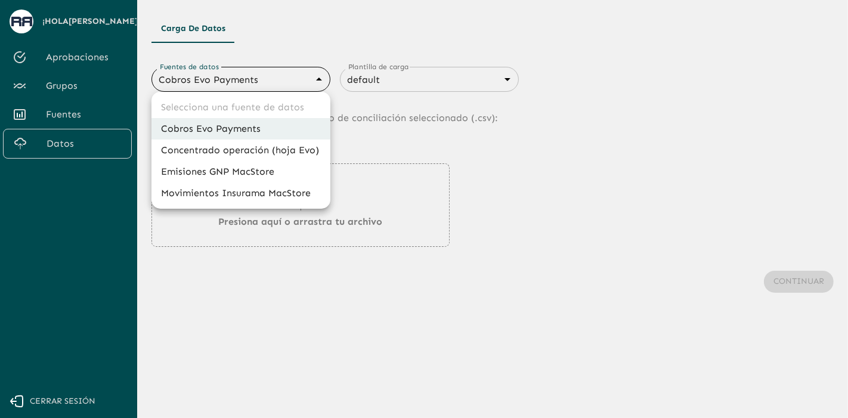
click at [215, 173] on li "Emisiones GNP MacStore" at bounding box center [240, 171] width 179 height 21
type input "67993a827eb8bf13de0dfdde"
type input "6840c633076cd658d08ce816"
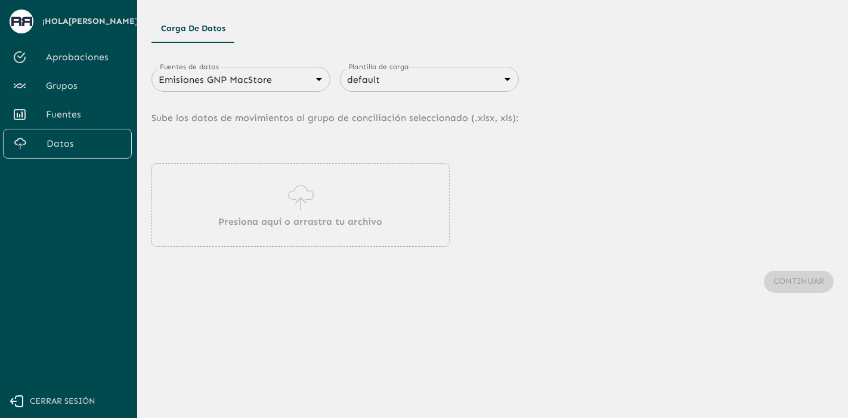
click at [275, 202] on div "Presiona aquí o arrastra tu archivo" at bounding box center [300, 204] width 298 height 83
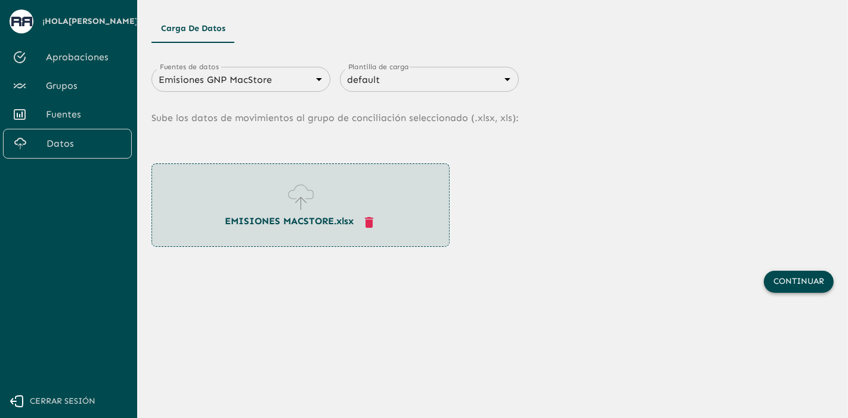
click at [829, 286] on button "Continuar" at bounding box center [799, 282] width 70 height 22
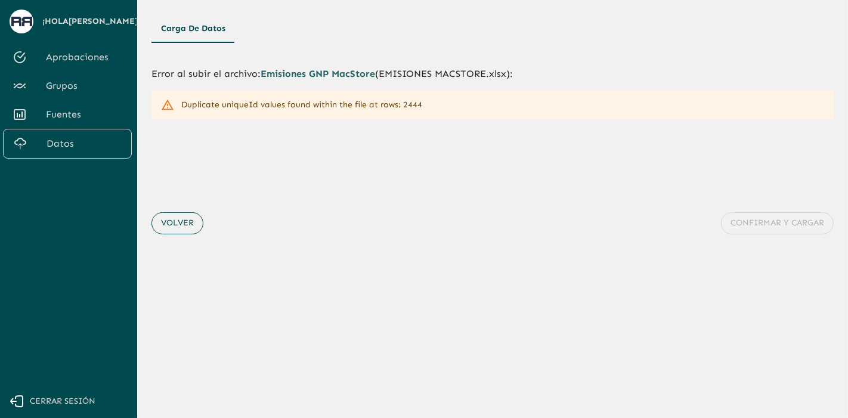
click at [178, 229] on button "Volver" at bounding box center [177, 223] width 52 height 22
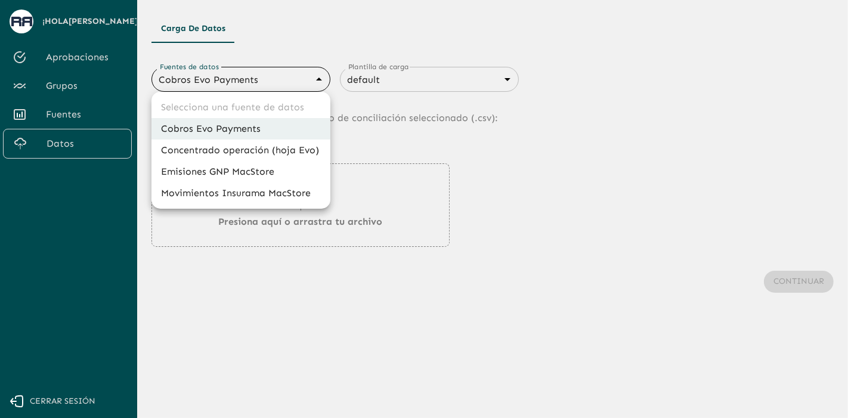
click at [253, 86] on body "Se están procesando los movimientos. Algunas acciones permanecerán deshabilitad…" at bounding box center [424, 209] width 848 height 418
click at [232, 168] on li "Emisiones GNP MacStore" at bounding box center [240, 171] width 179 height 21
type input "67993a827eb8bf13de0dfdde"
type input "6840c633076cd658d08ce816"
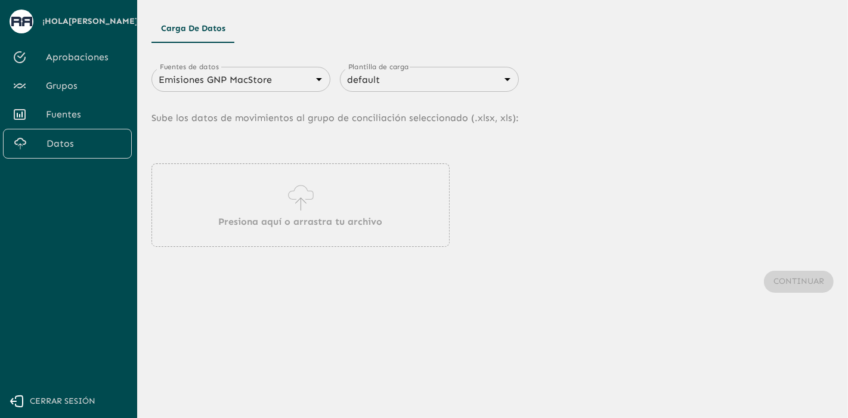
click at [277, 197] on div "Presiona aquí o arrastra tu archivo" at bounding box center [300, 204] width 298 height 83
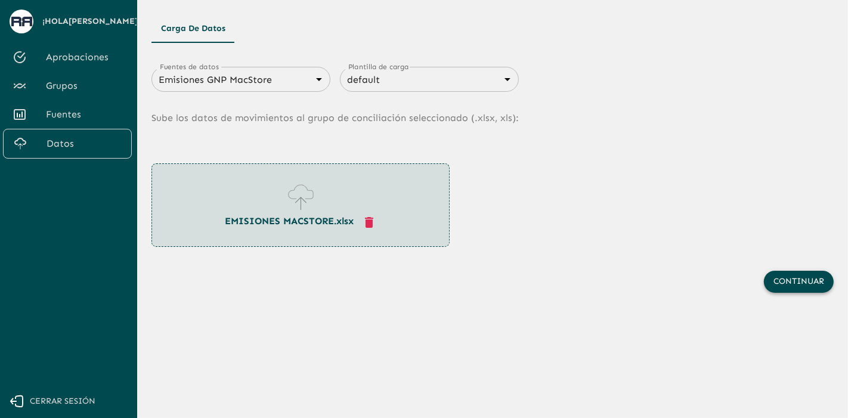
click at [782, 283] on button "Continuar" at bounding box center [799, 282] width 70 height 22
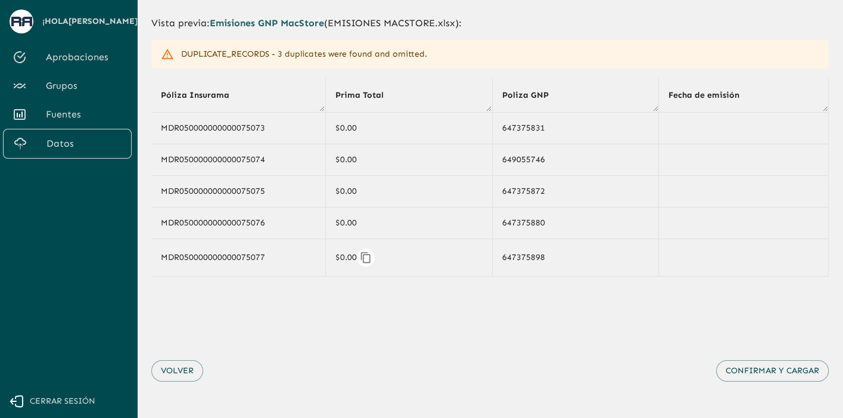
scroll to position [45, 0]
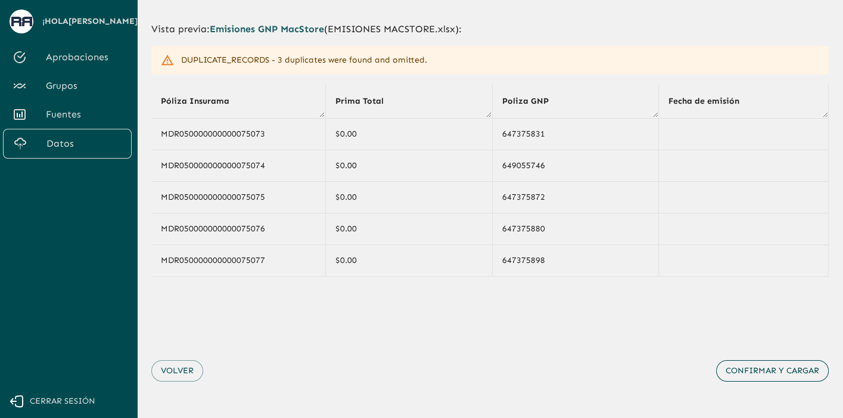
click at [752, 365] on button "Confirmar y cargar" at bounding box center [773, 371] width 113 height 22
click at [170, 364] on button "Volver" at bounding box center [177, 371] width 52 height 22
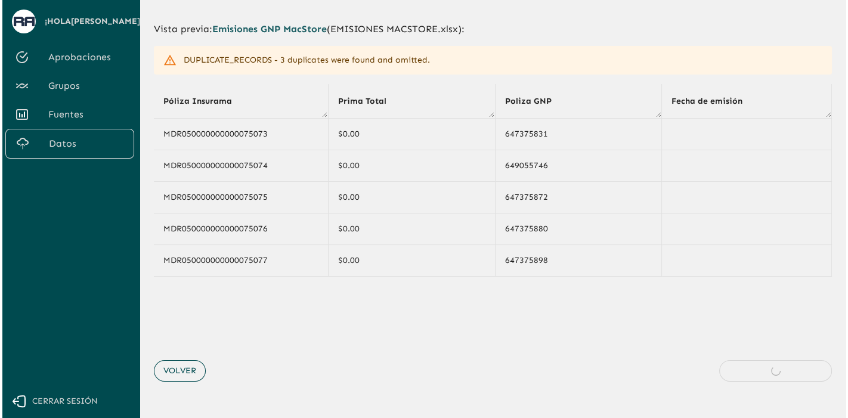
scroll to position [0, 0]
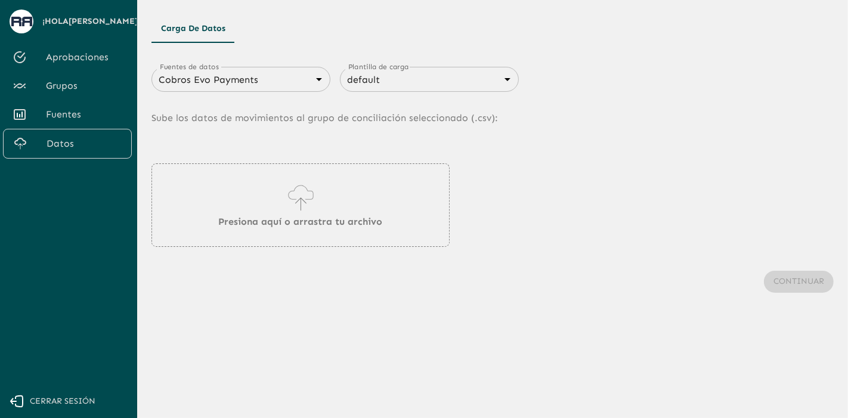
click at [280, 70] on div "Cobros Evo Payments 66a1a422e6a723c95561de60 Fuentes de datos" at bounding box center [240, 79] width 179 height 25
click at [295, 72] on body "Se están procesando los movimientos. Algunas acciones permanecerán deshabilitad…" at bounding box center [424, 209] width 848 height 418
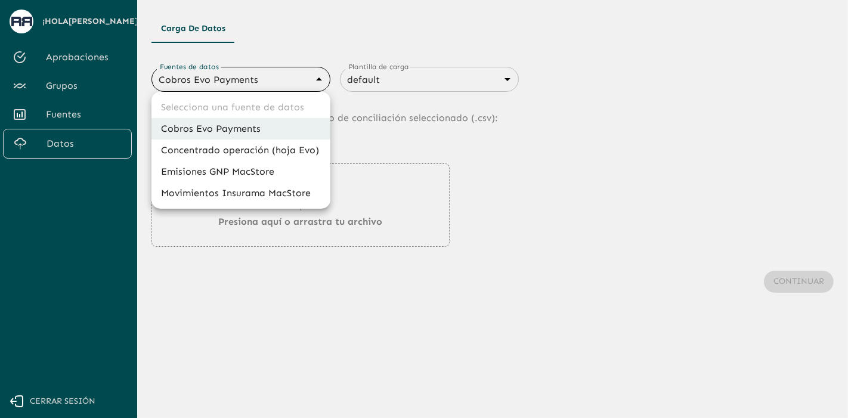
click at [236, 189] on li "Movimientos Insurama MacStore" at bounding box center [240, 192] width 179 height 21
type input "6799378f7eb8bf13de0dfddd"
type input "6840c633076cd658d08ce815"
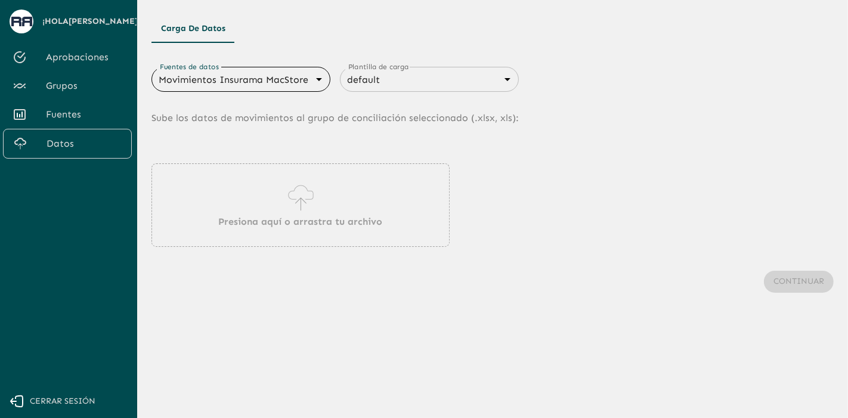
click at [302, 211] on icon at bounding box center [301, 197] width 34 height 33
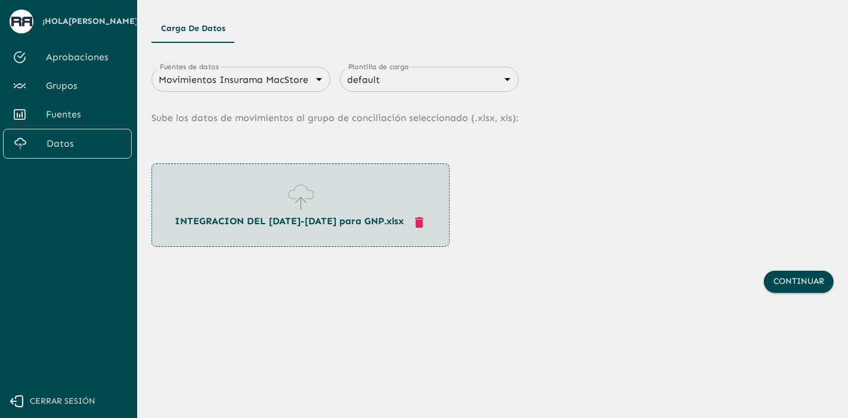
click at [795, 267] on div "Continuar" at bounding box center [492, 282] width 682 height 70
click at [797, 272] on button "Continuar" at bounding box center [799, 282] width 70 height 22
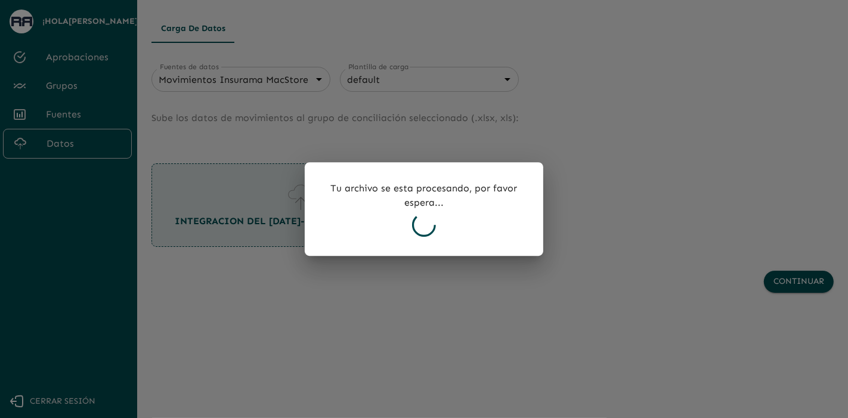
click at [470, 248] on div "Tu archivo se esta procesando, por favor espera..." at bounding box center [424, 209] width 238 height 94
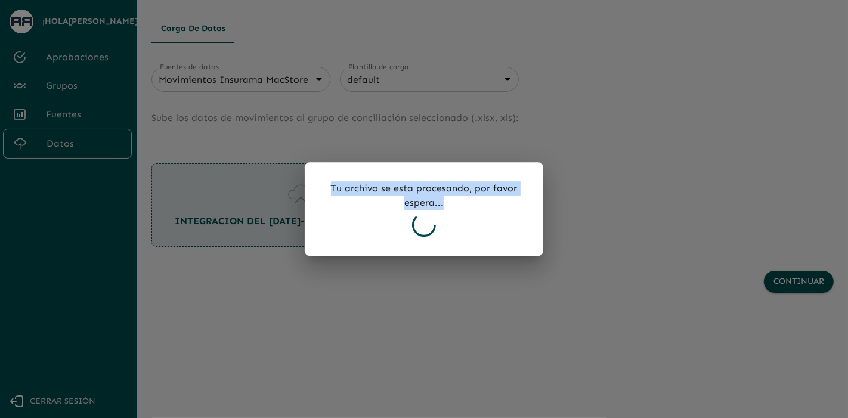
click at [470, 248] on div "Tu archivo se esta procesando, por favor espera..." at bounding box center [424, 209] width 238 height 94
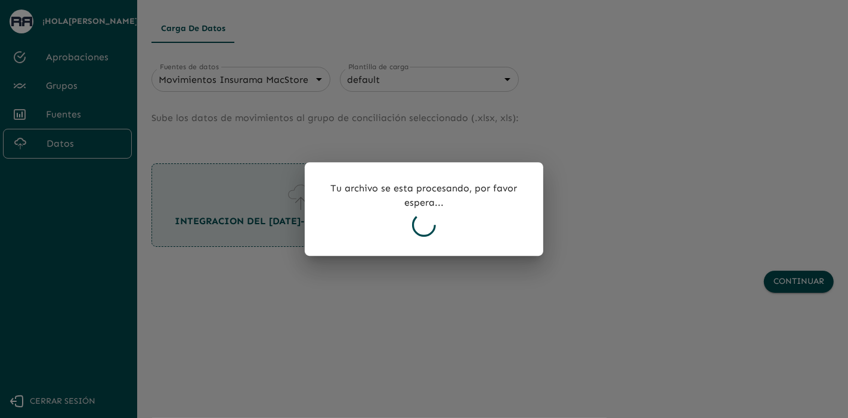
click at [420, 217] on icon at bounding box center [424, 225] width 24 height 24
click at [420, 217] on icon at bounding box center [424, 225] width 26 height 26
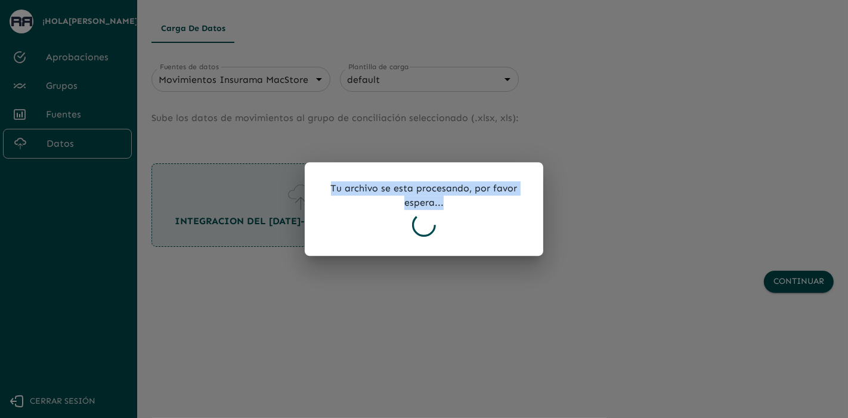
click at [420, 217] on icon at bounding box center [424, 225] width 24 height 24
click at [420, 217] on icon at bounding box center [424, 225] width 26 height 26
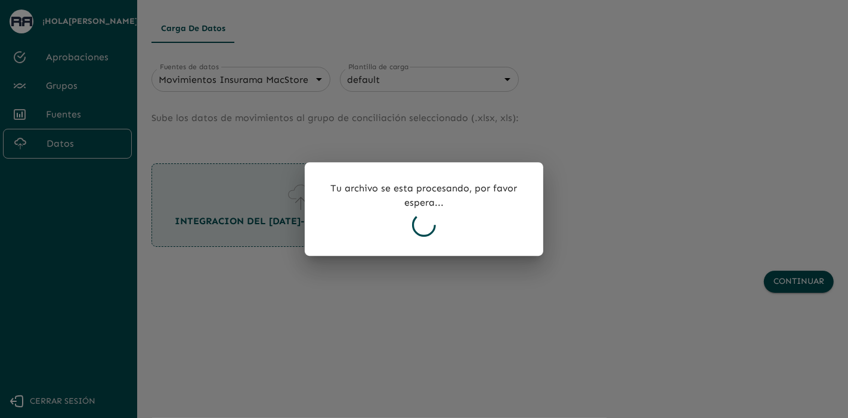
click at [420, 217] on icon at bounding box center [424, 225] width 24 height 24
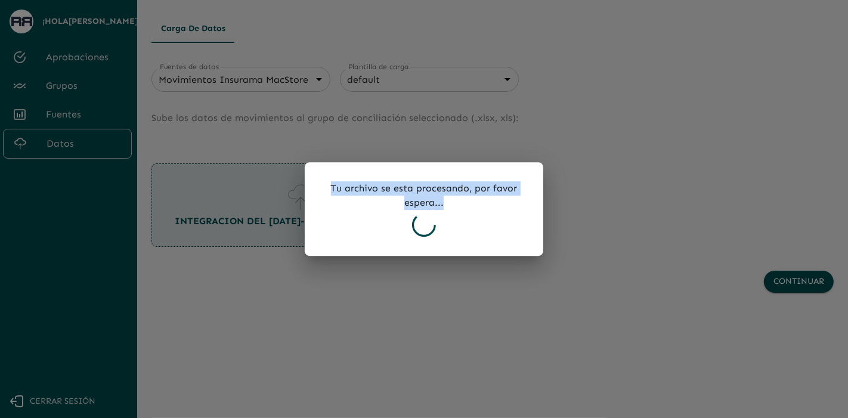
click at [420, 217] on icon at bounding box center [424, 225] width 24 height 24
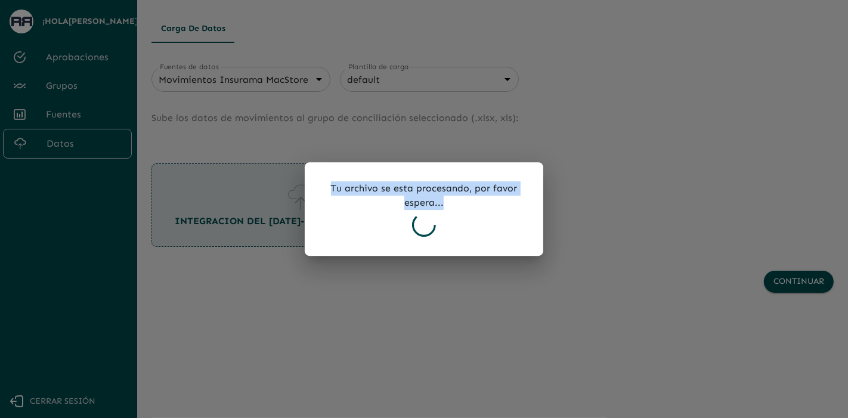
click at [420, 217] on icon at bounding box center [424, 225] width 24 height 24
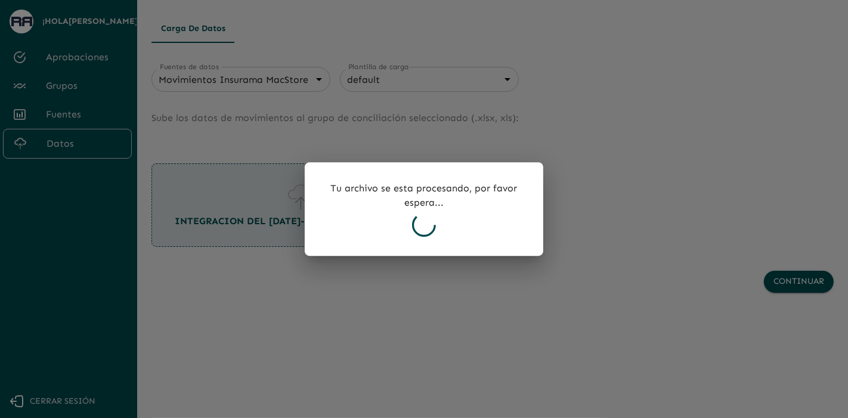
click at [420, 217] on icon at bounding box center [424, 225] width 24 height 24
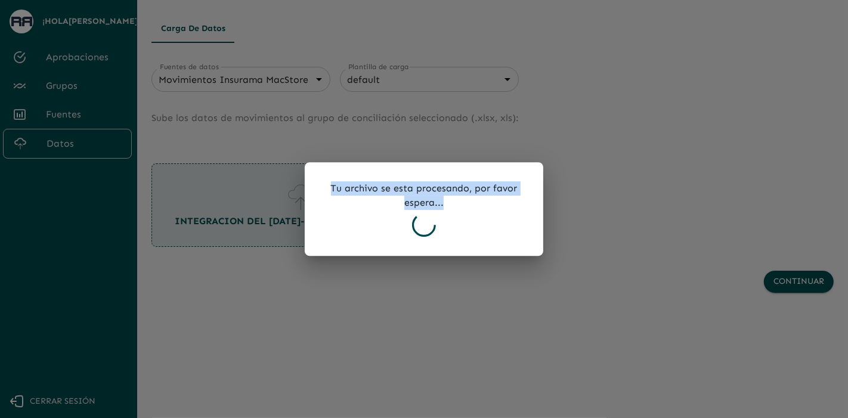
click at [420, 217] on icon at bounding box center [424, 225] width 24 height 24
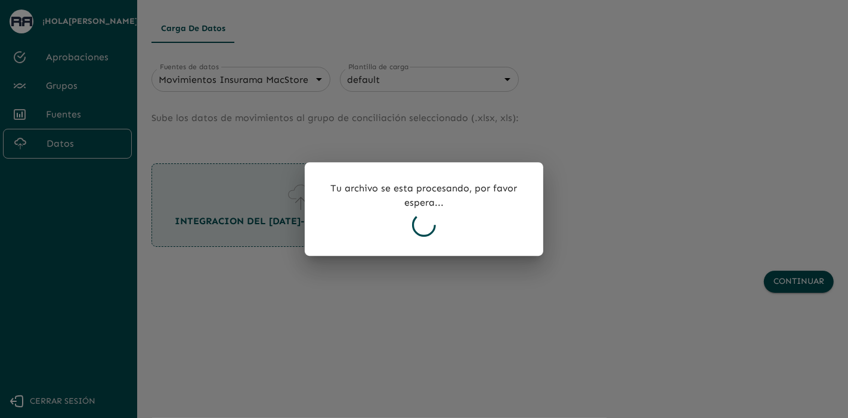
click at [429, 235] on icon at bounding box center [424, 225] width 24 height 24
click at [407, 237] on div "Tu archivo se esta procesando, por favor espera..." at bounding box center [424, 209] width 238 height 94
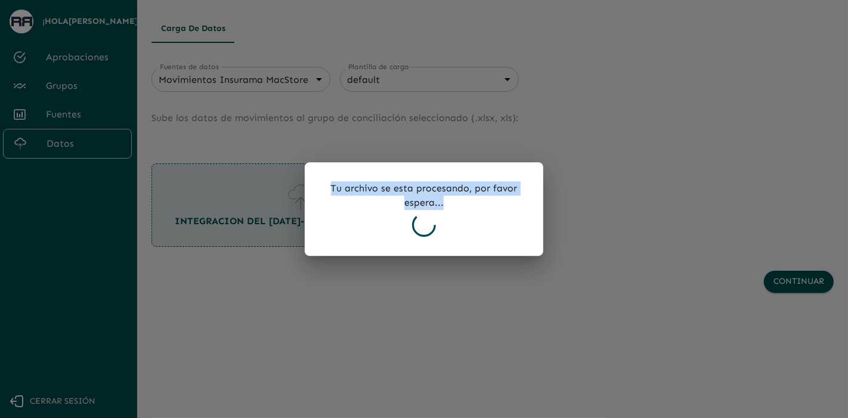
click at [407, 237] on div "Tu archivo se esta procesando, por favor espera..." at bounding box center [424, 209] width 238 height 94
